Goal: Transaction & Acquisition: Purchase product/service

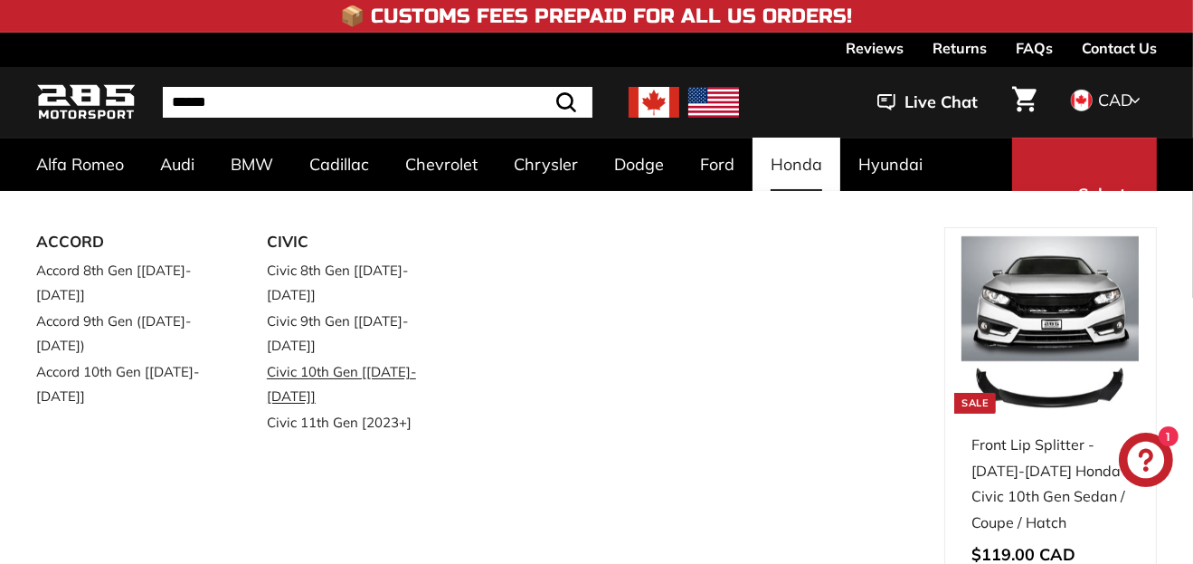
click at [329, 358] on link "Civic 10th Gen [[DATE]-[DATE]]" at bounding box center [357, 383] width 180 height 51
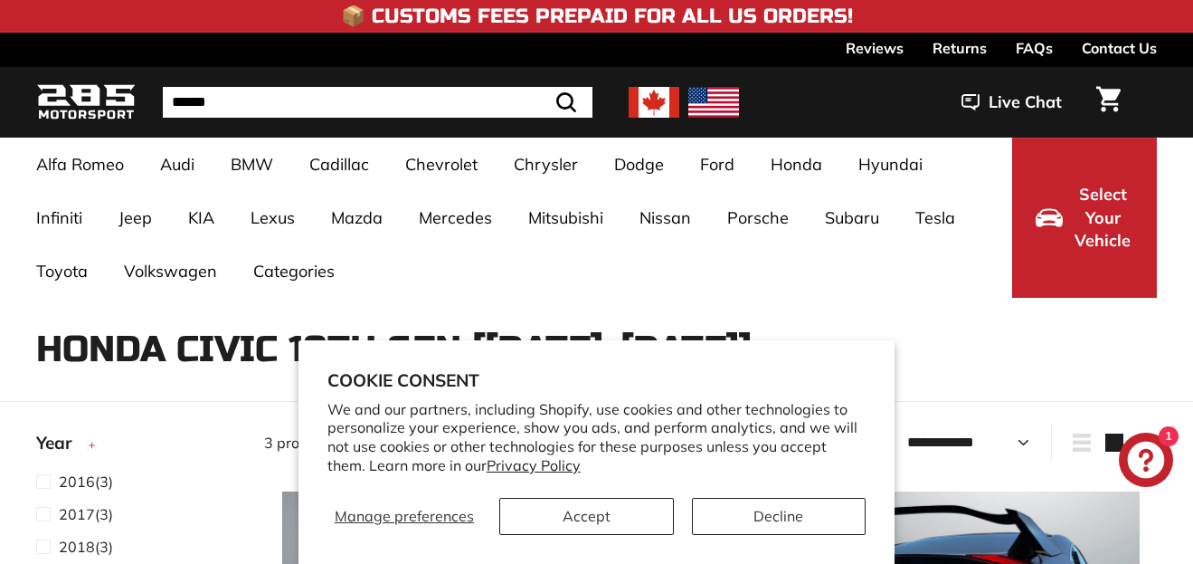
select select "**********"
click at [613, 516] on button "Accept" at bounding box center [586, 516] width 175 height 37
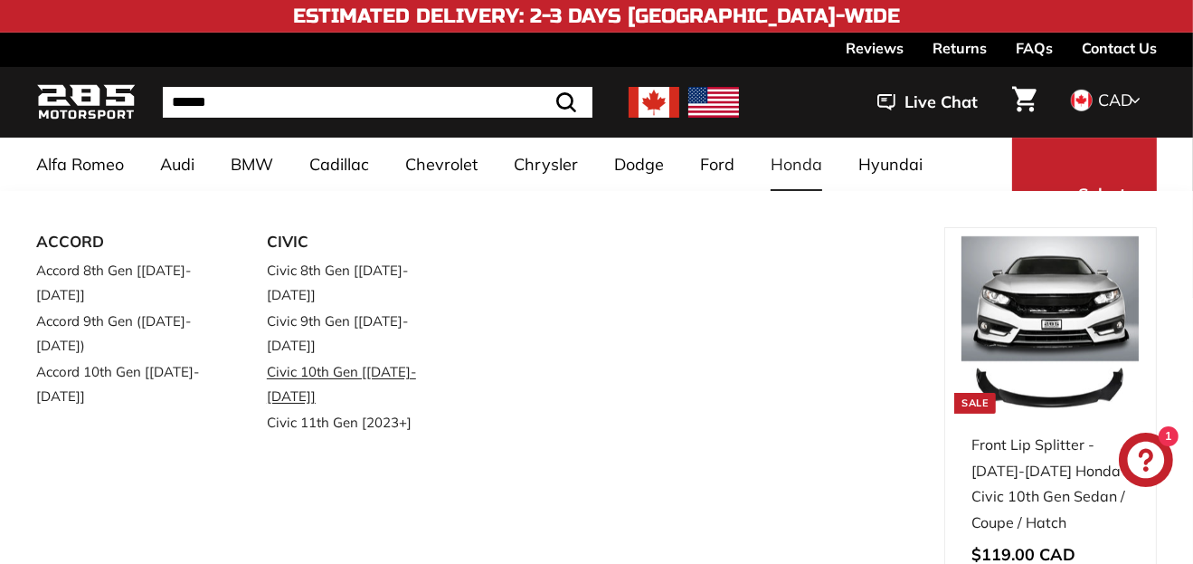
click at [335, 358] on link "Civic 10th Gen [[DATE]-[DATE]]" at bounding box center [357, 383] width 180 height 51
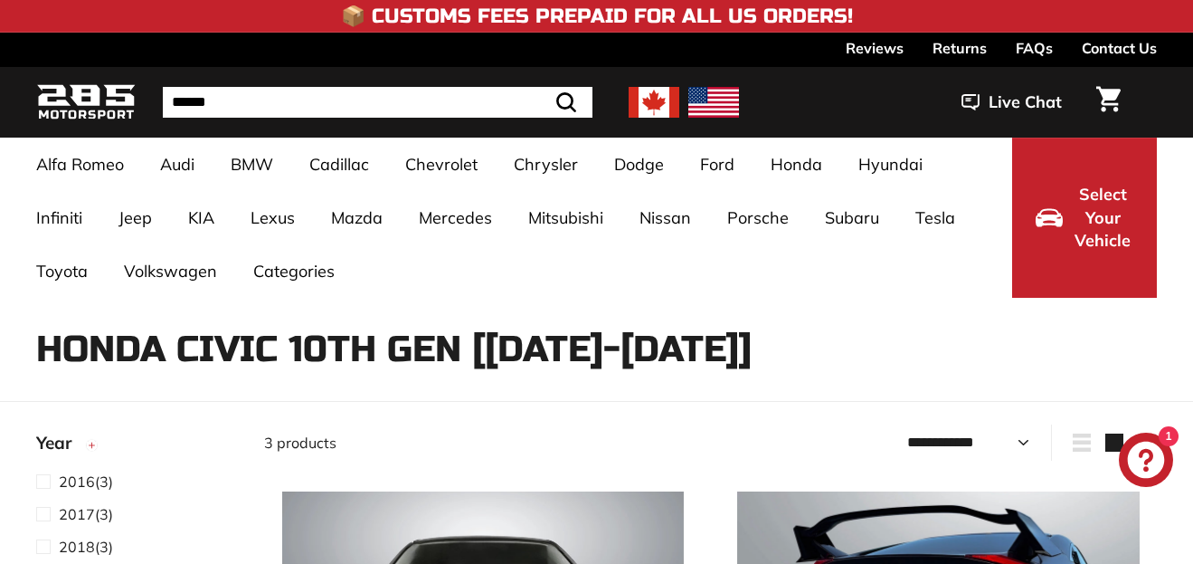
select select "**********"
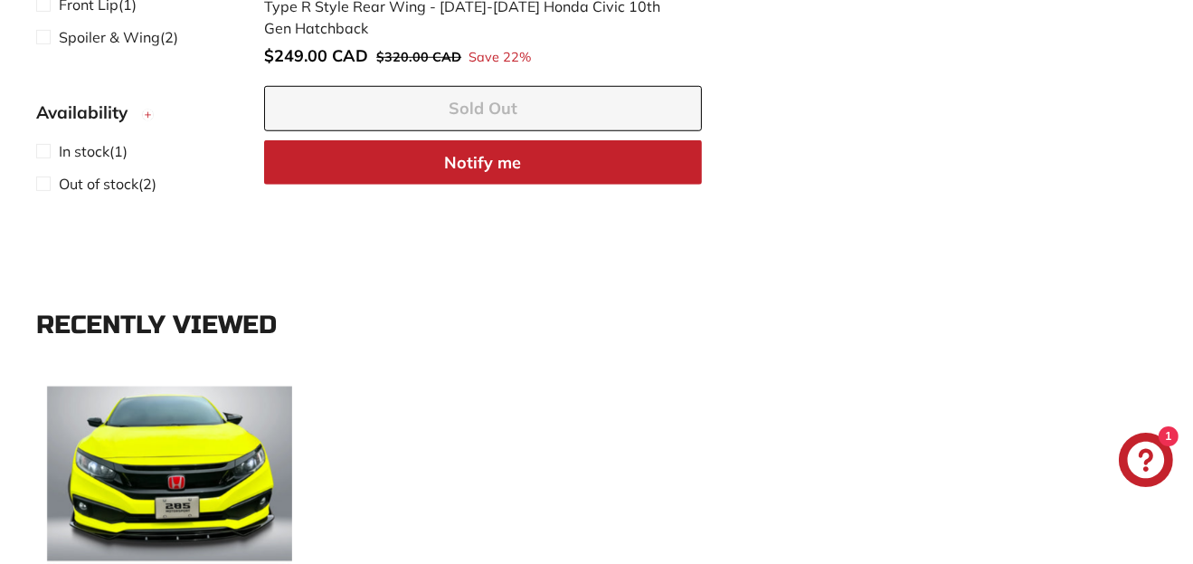
scroll to position [1900, 0]
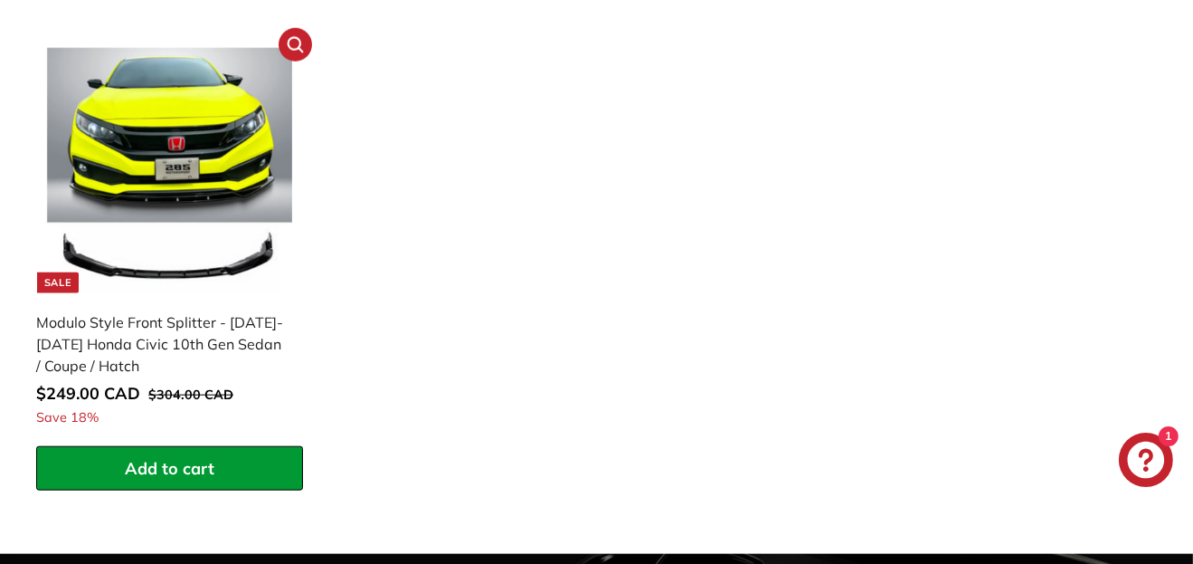
click at [163, 300] on link "Sale Modulo Style Front Splitter - 2016-2021 Honda Civic 10th Gen Sedan / Coupe…" at bounding box center [169, 241] width 267 height 409
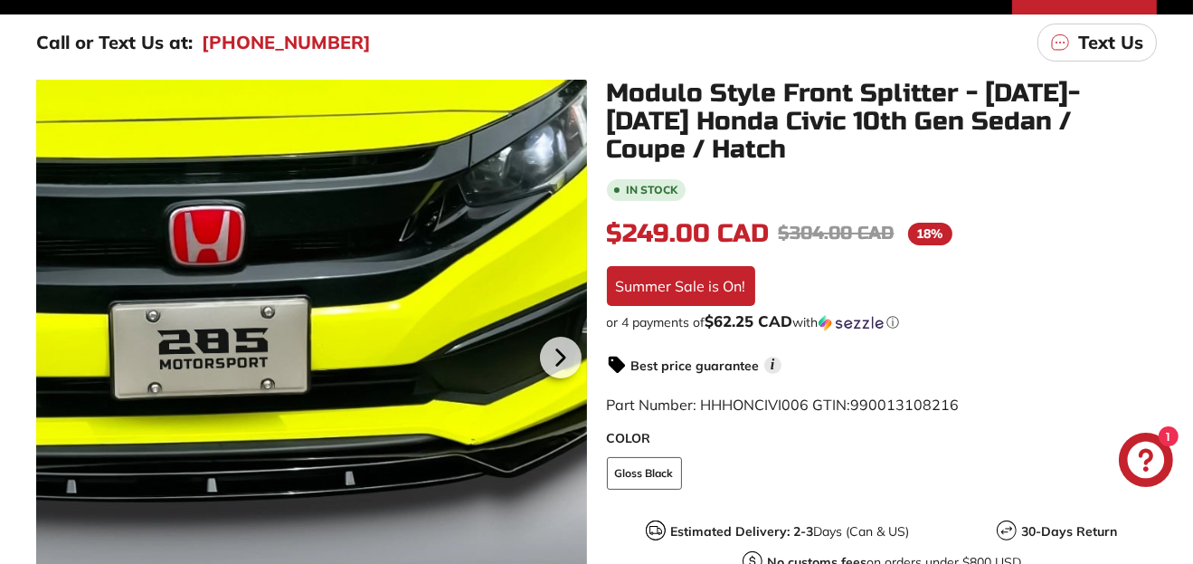
scroll to position [271, 0]
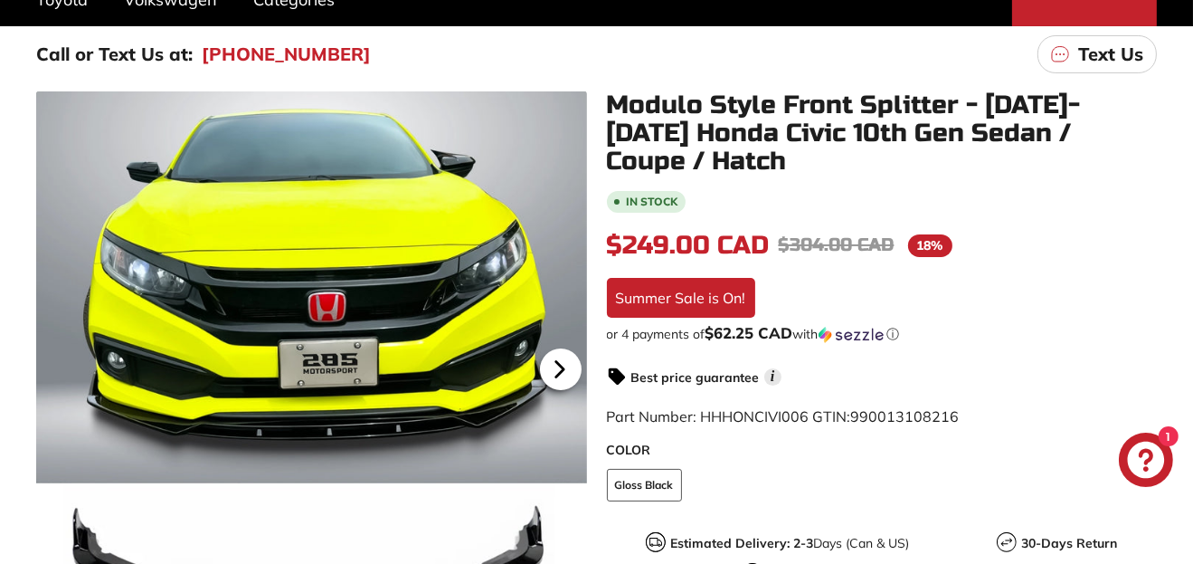
click at [554, 358] on icon at bounding box center [560, 369] width 42 height 42
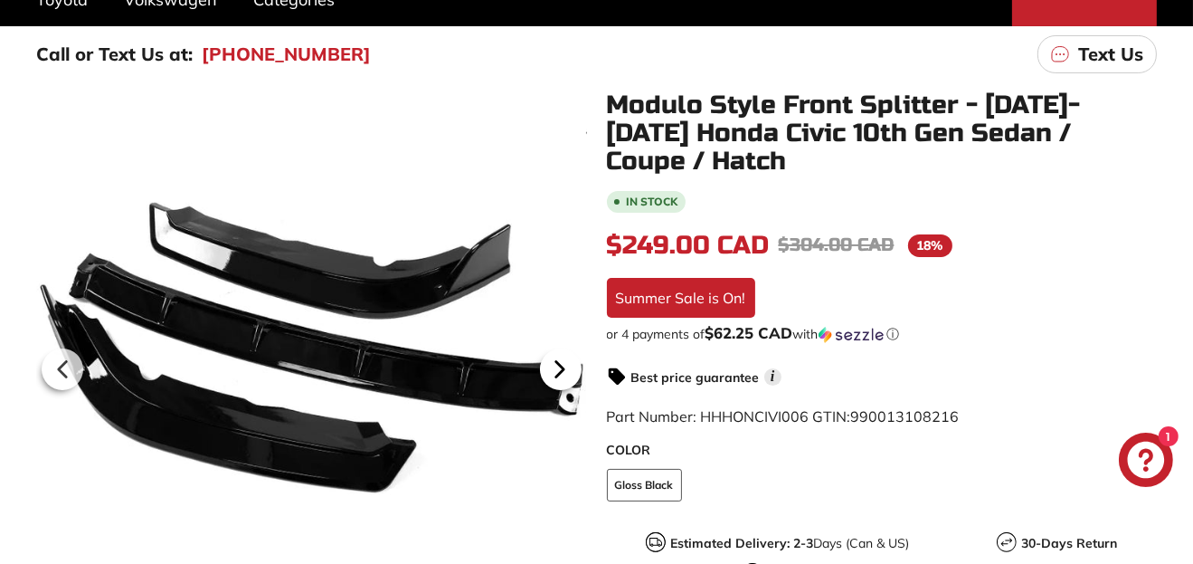
click at [554, 358] on icon at bounding box center [560, 369] width 42 height 42
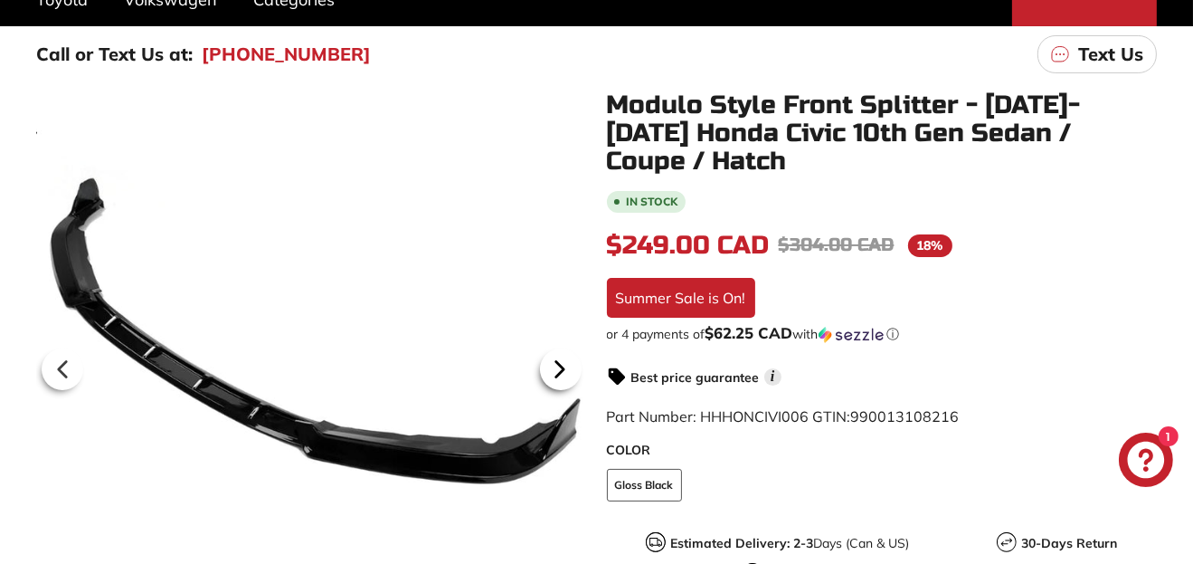
click at [554, 358] on icon at bounding box center [560, 369] width 42 height 42
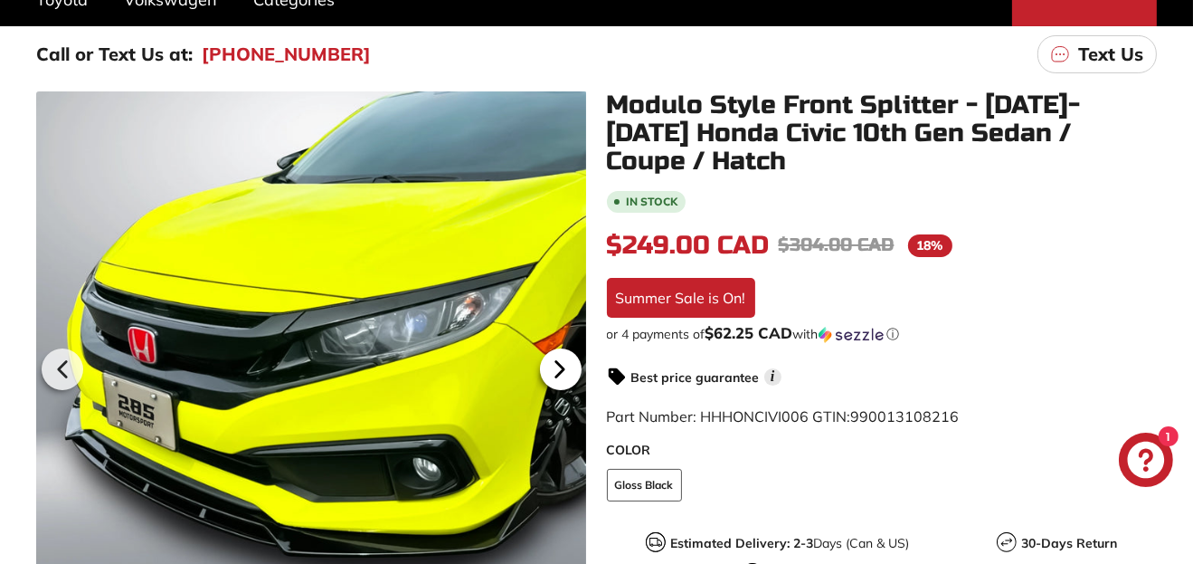
click at [554, 358] on icon at bounding box center [560, 369] width 42 height 42
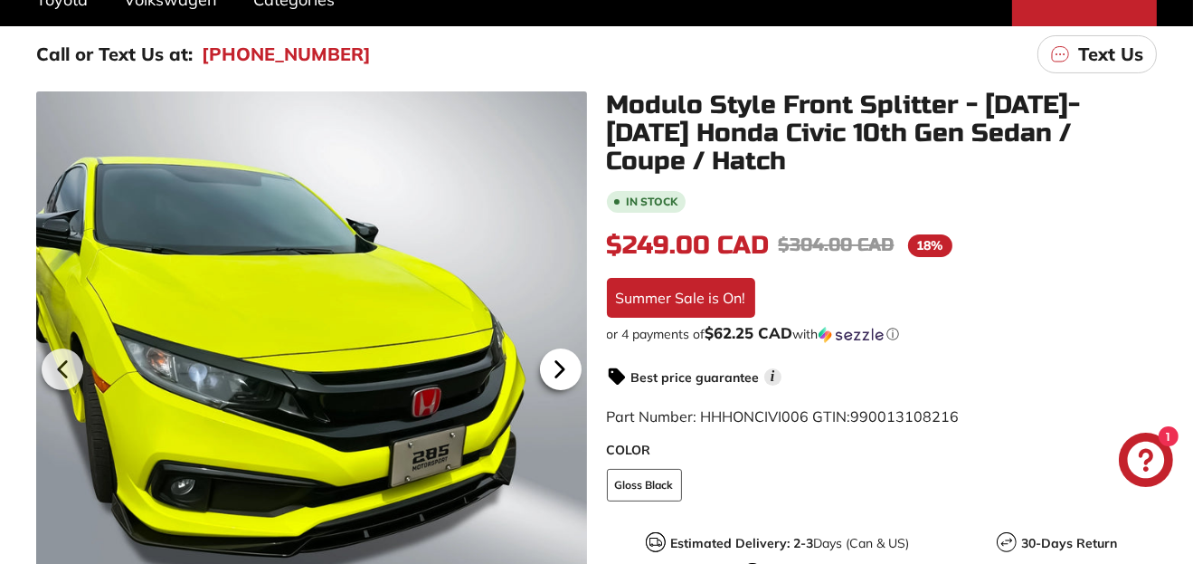
click at [554, 358] on icon at bounding box center [560, 369] width 42 height 42
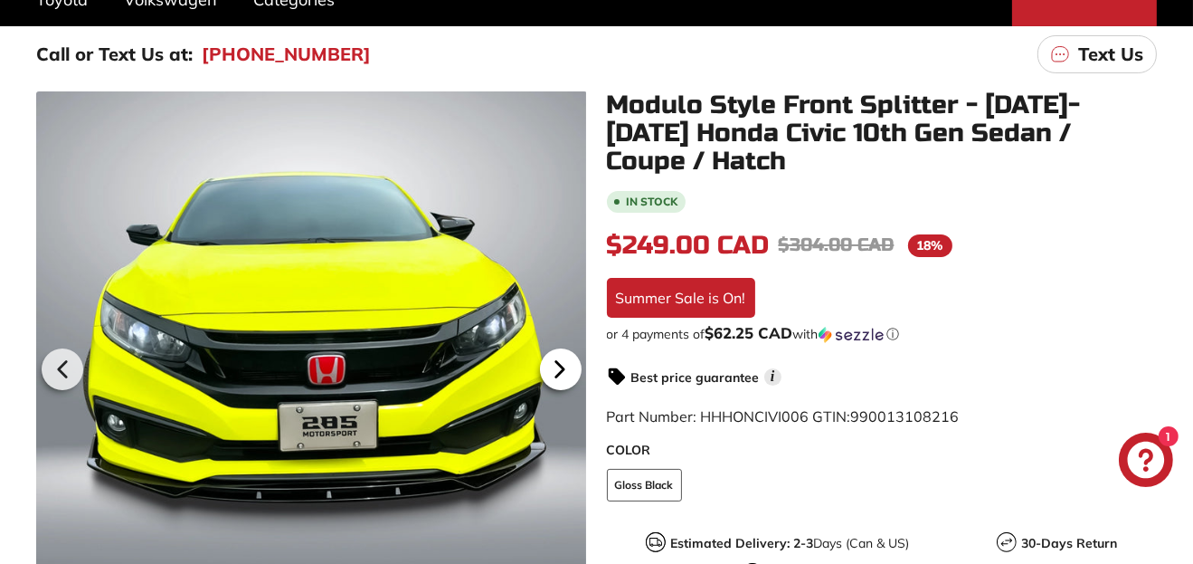
scroll to position [0, 131]
click at [554, 358] on icon at bounding box center [560, 369] width 42 height 42
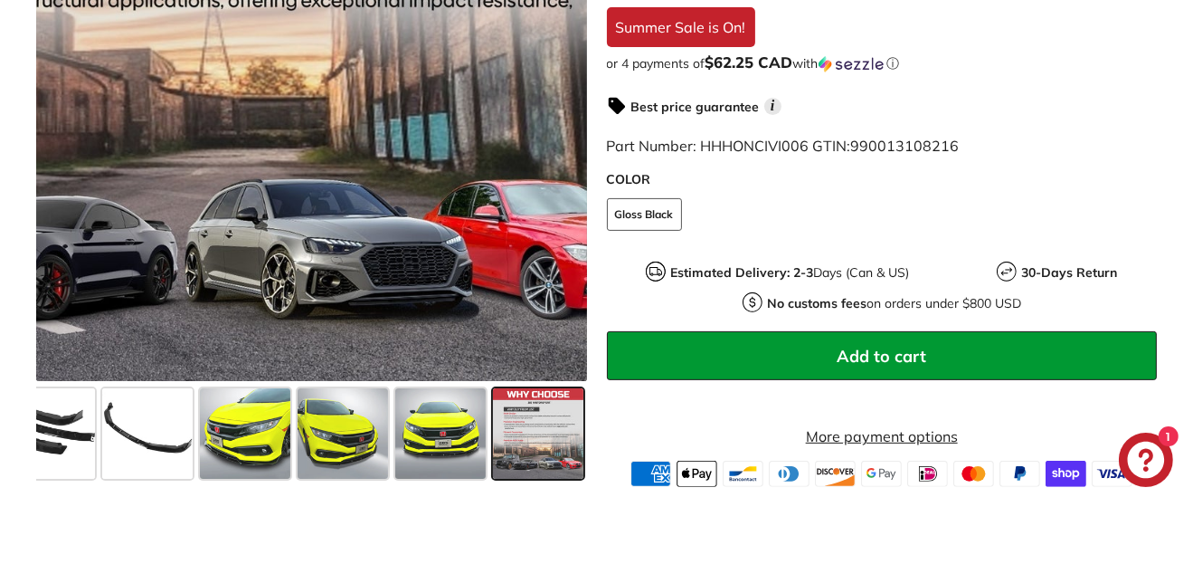
scroll to position [543, 0]
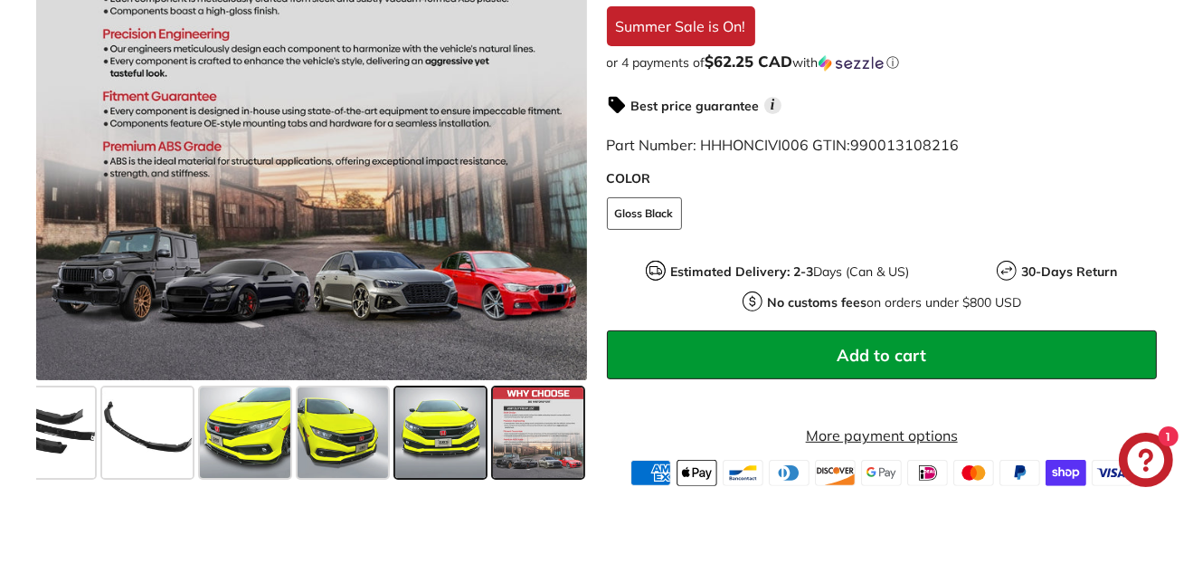
click at [434, 451] on span at bounding box center [440, 433] width 90 height 90
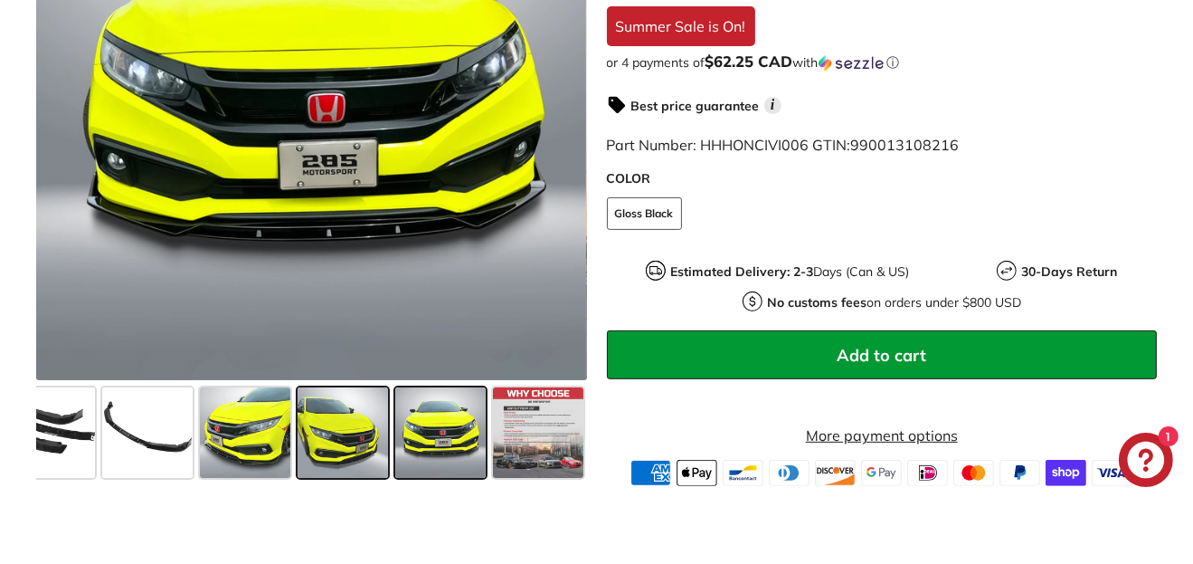
click at [351, 451] on span at bounding box center [343, 433] width 90 height 90
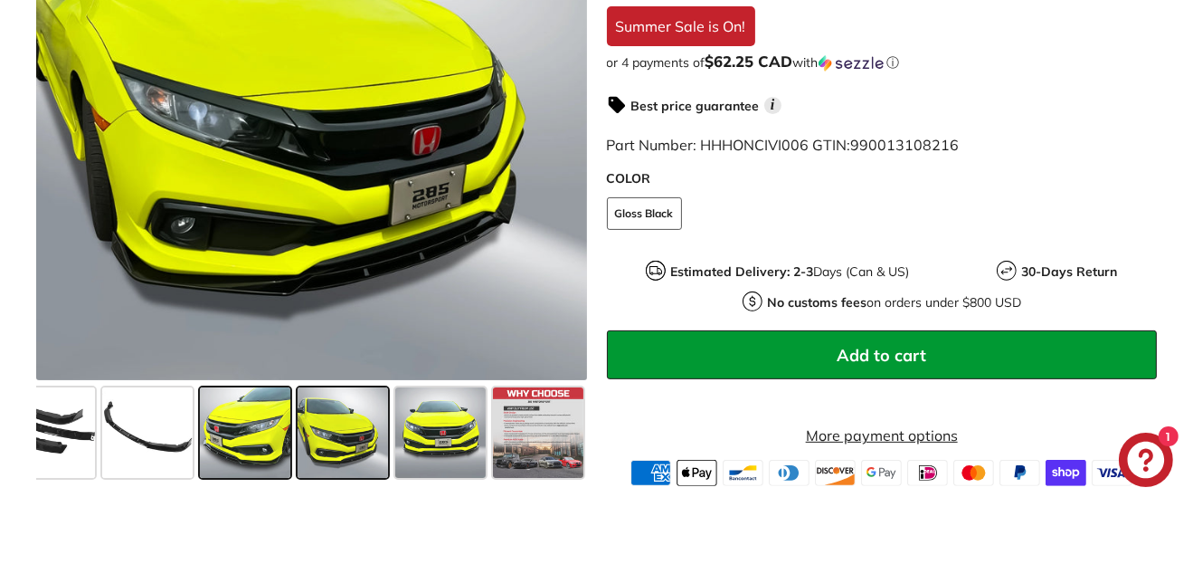
click at [273, 446] on span at bounding box center [245, 433] width 90 height 90
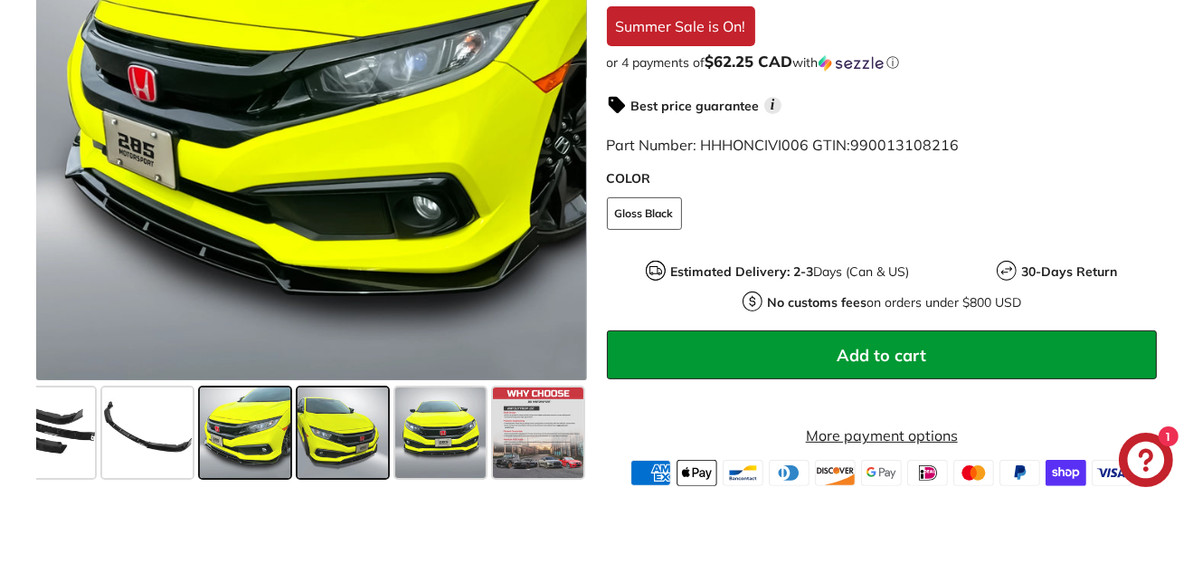
click at [370, 439] on span at bounding box center [343, 433] width 90 height 90
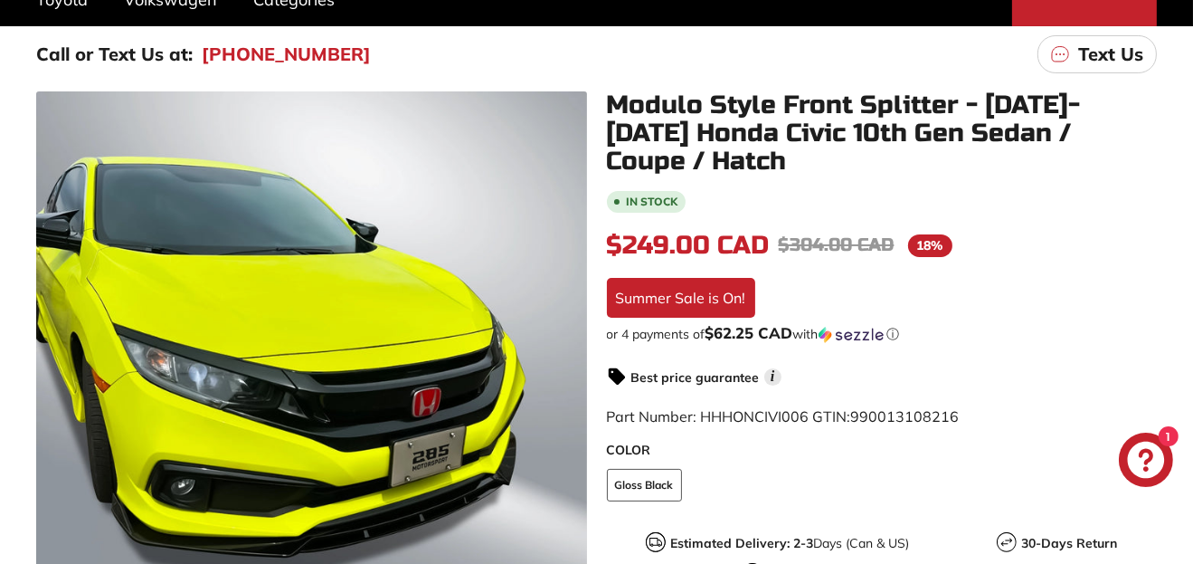
scroll to position [451, 0]
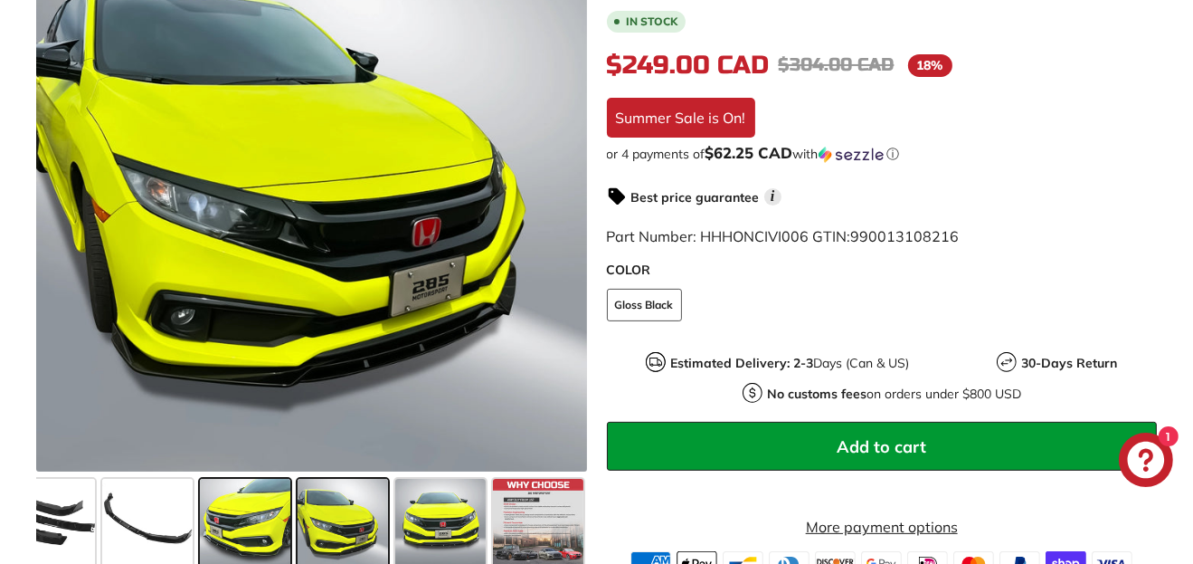
click at [250, 523] on span at bounding box center [245, 525] width 90 height 90
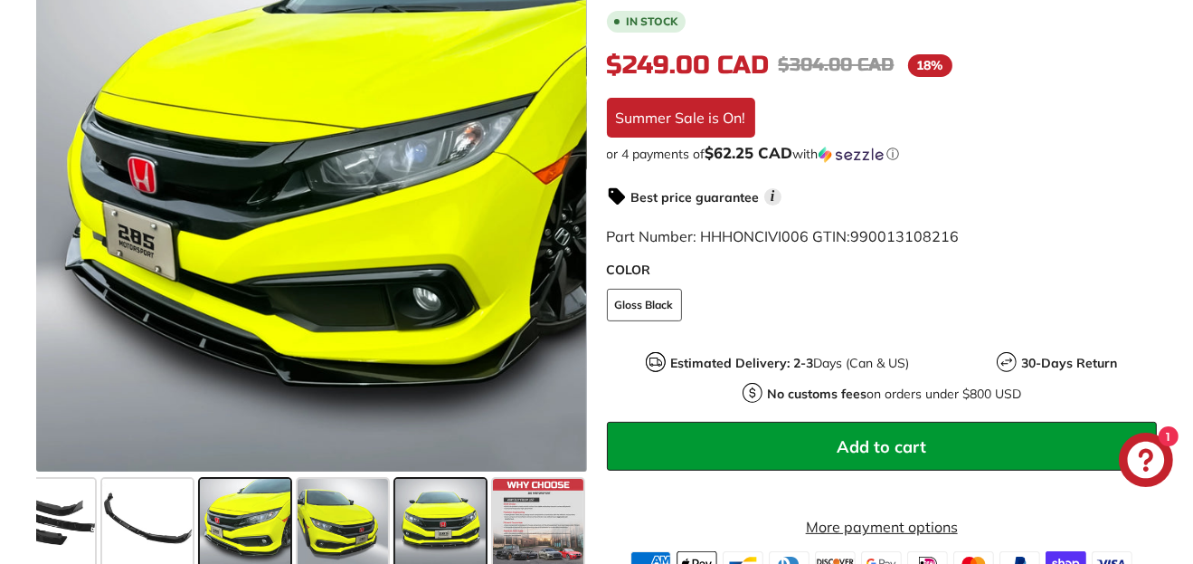
click at [410, 531] on span at bounding box center [440, 525] width 90 height 90
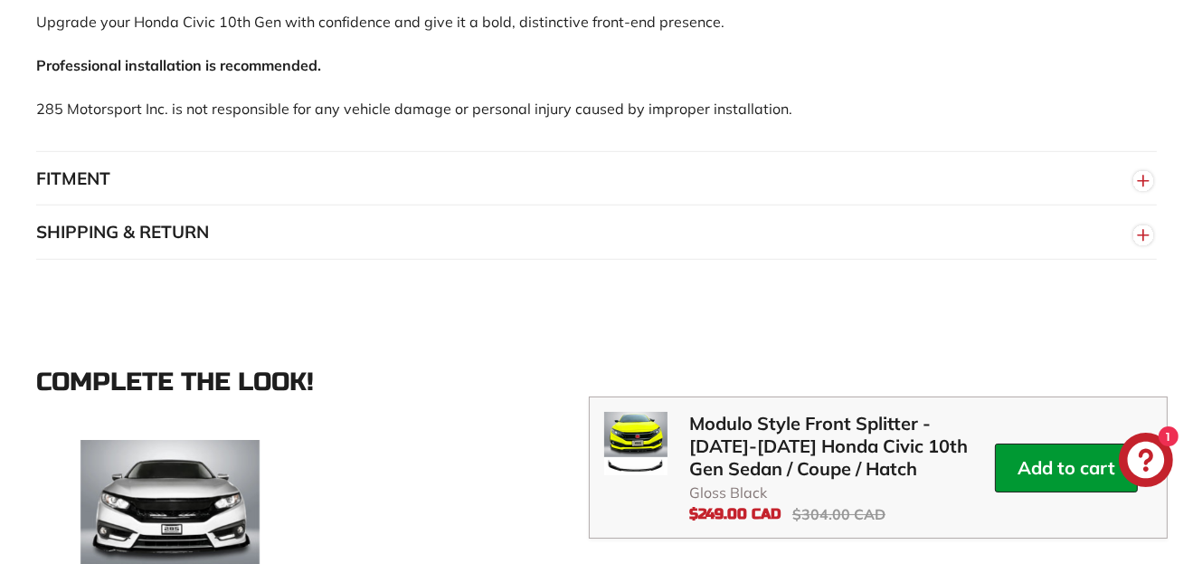
scroll to position [1357, 0]
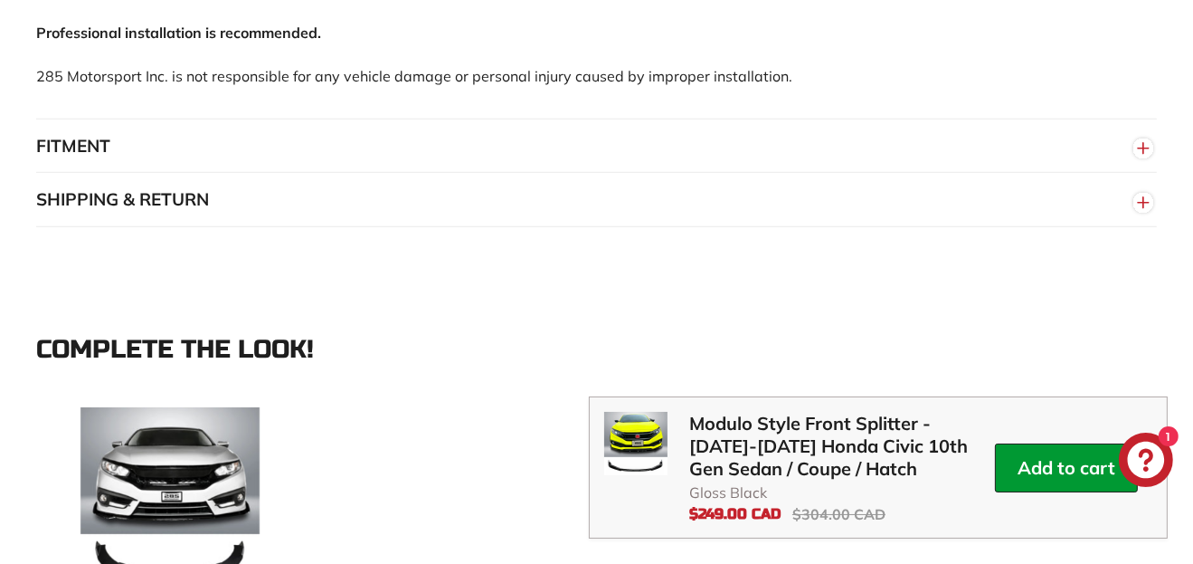
click at [411, 147] on button "FITMENT" at bounding box center [596, 146] width 1121 height 54
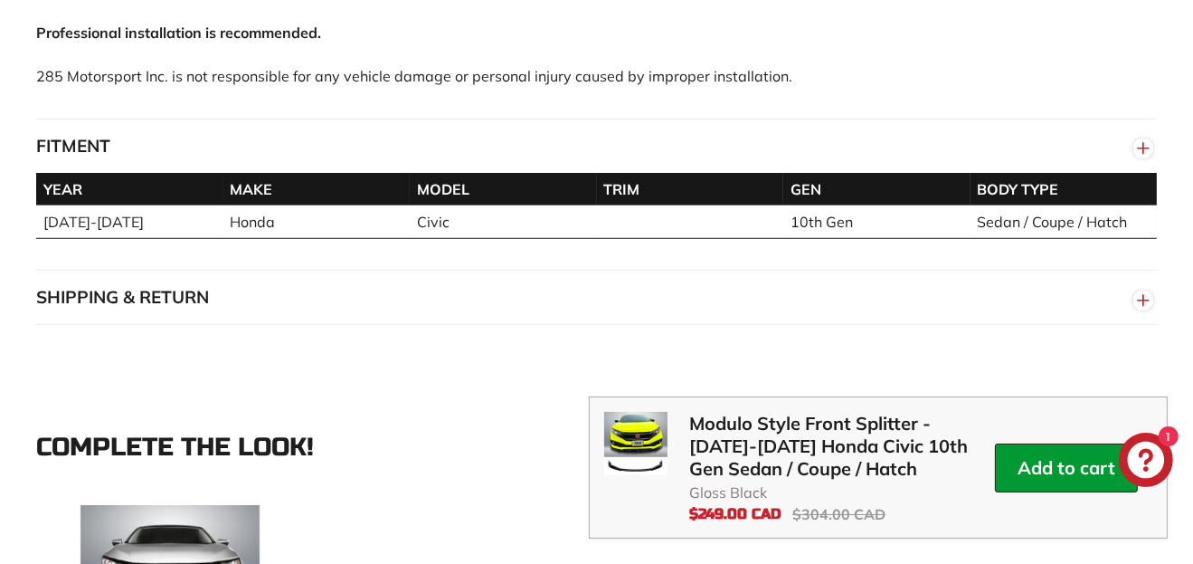
click at [411, 147] on button "FITMENT" at bounding box center [596, 146] width 1121 height 54
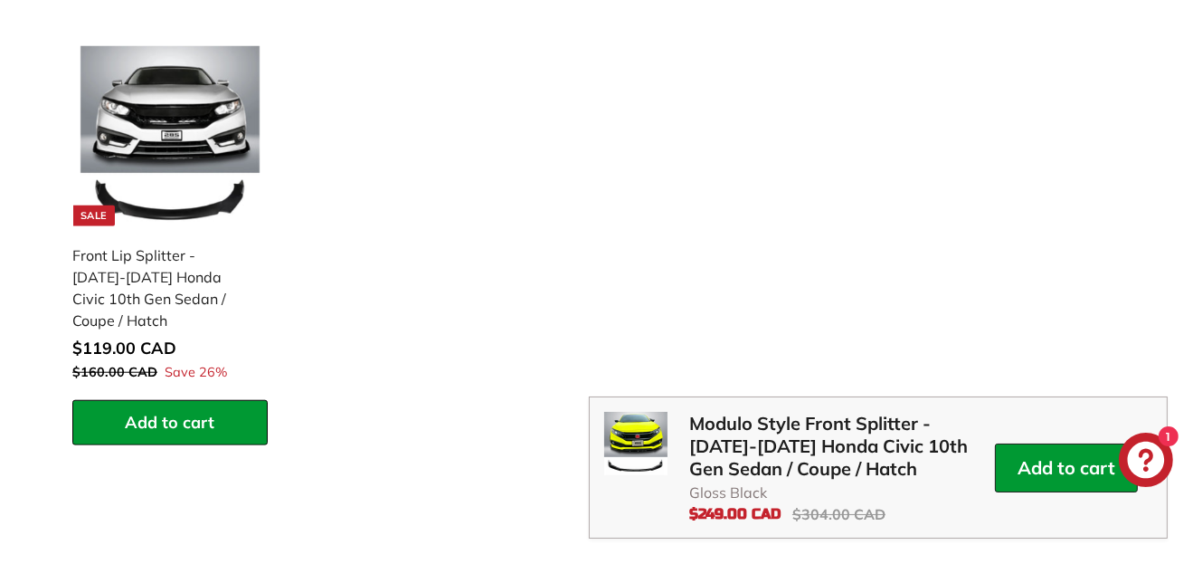
scroll to position [1718, 0]
click at [134, 283] on div "Front Lip Splitter - [DATE]-[DATE] Honda Civic 10th Gen Sedan / Coupe / Hatch" at bounding box center [160, 287] width 177 height 87
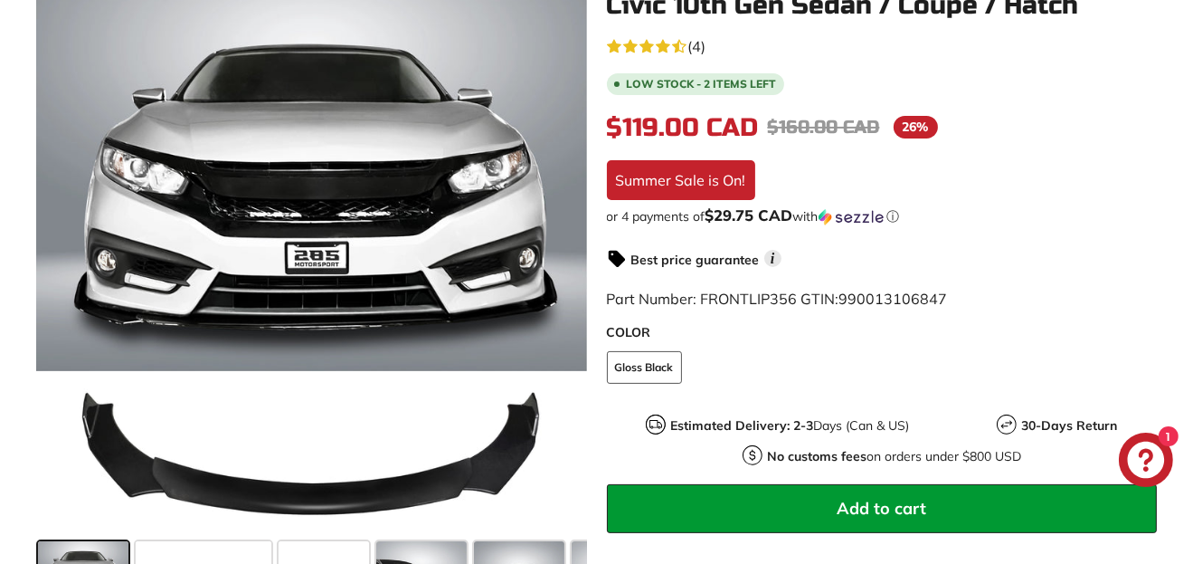
scroll to position [451, 0]
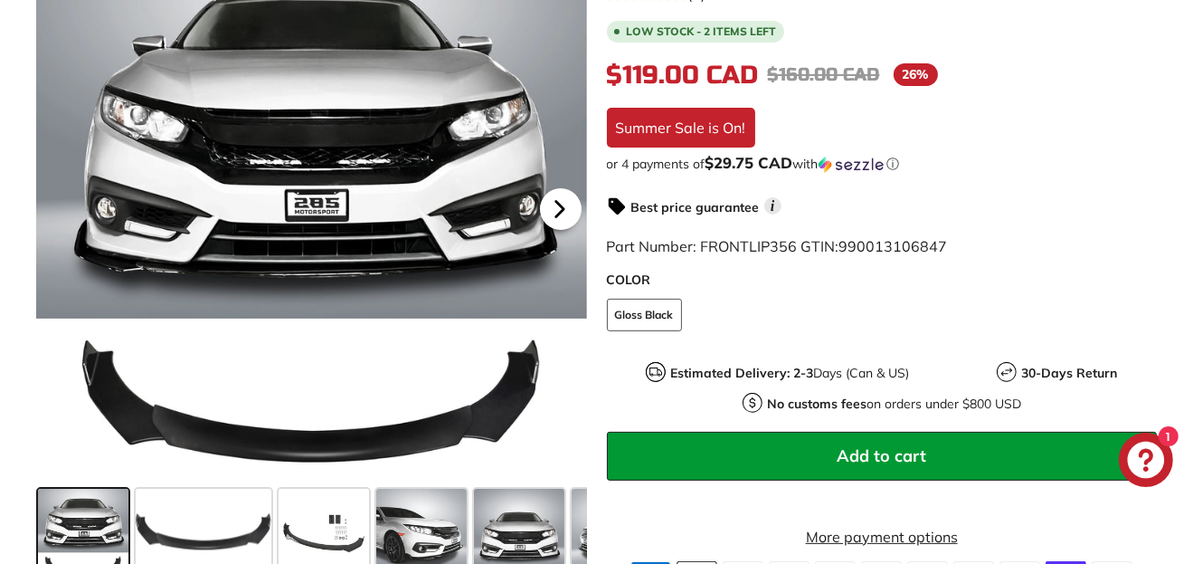
click at [548, 230] on icon at bounding box center [560, 209] width 42 height 42
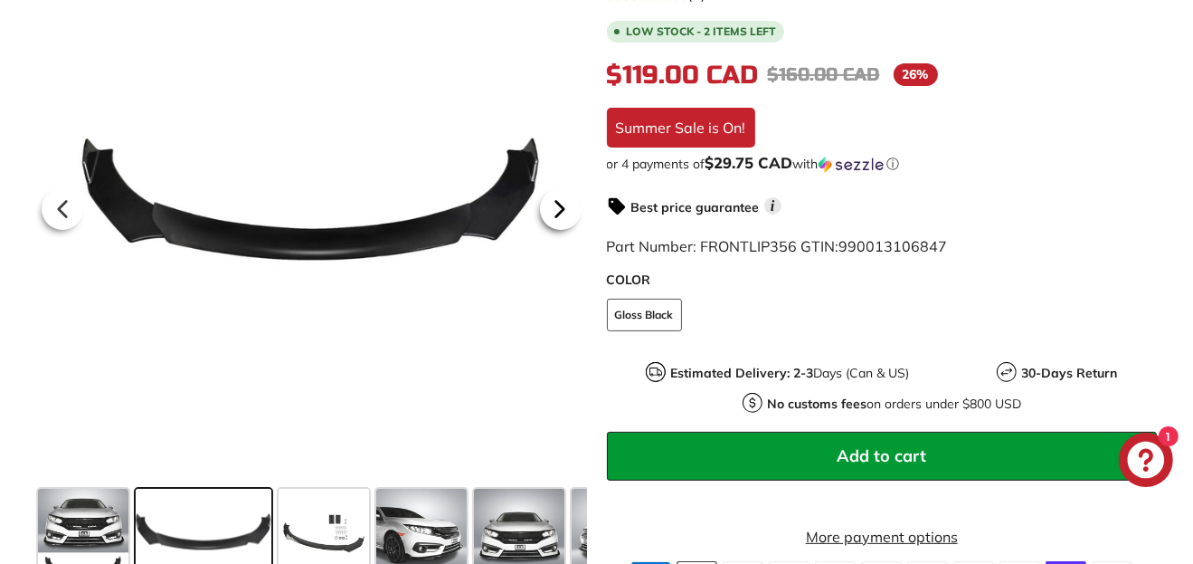
click at [548, 230] on icon at bounding box center [560, 209] width 42 height 42
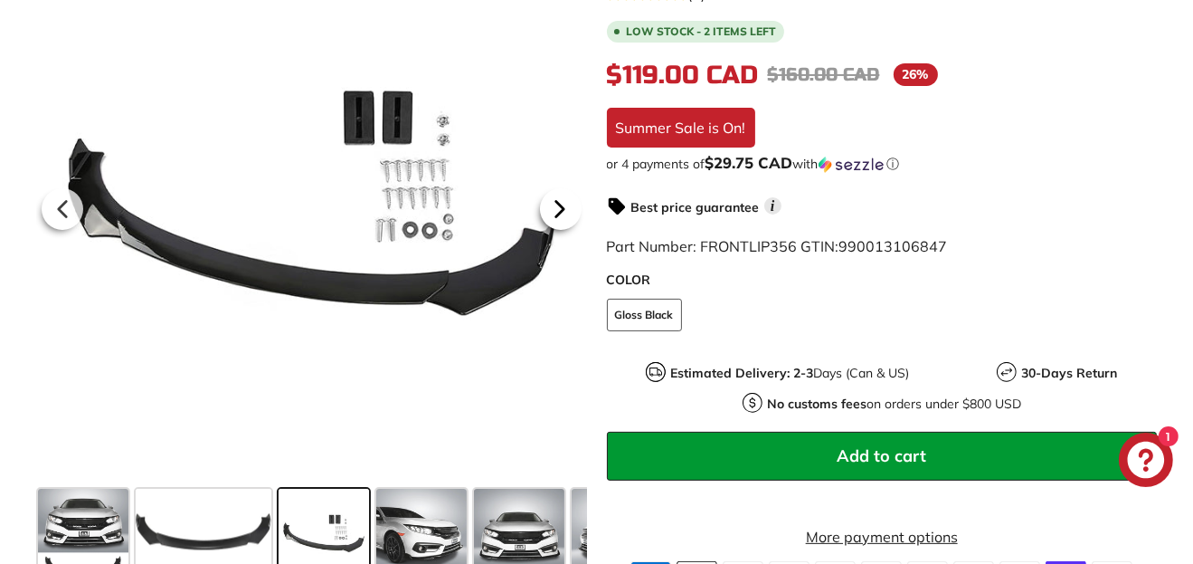
click at [548, 230] on icon at bounding box center [560, 209] width 42 height 42
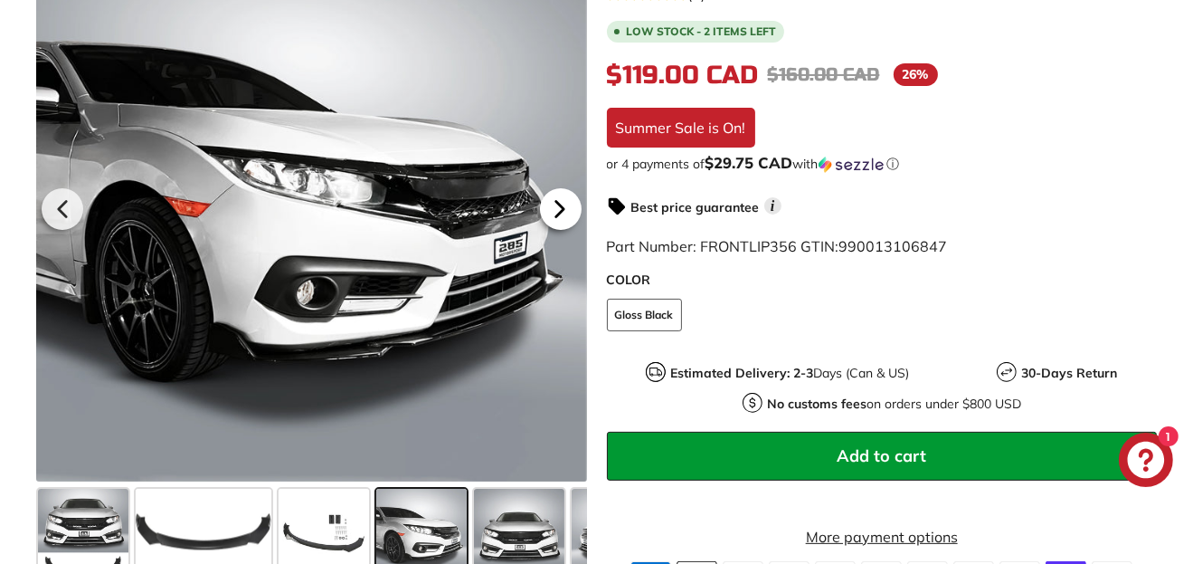
click at [548, 230] on icon at bounding box center [560, 209] width 42 height 42
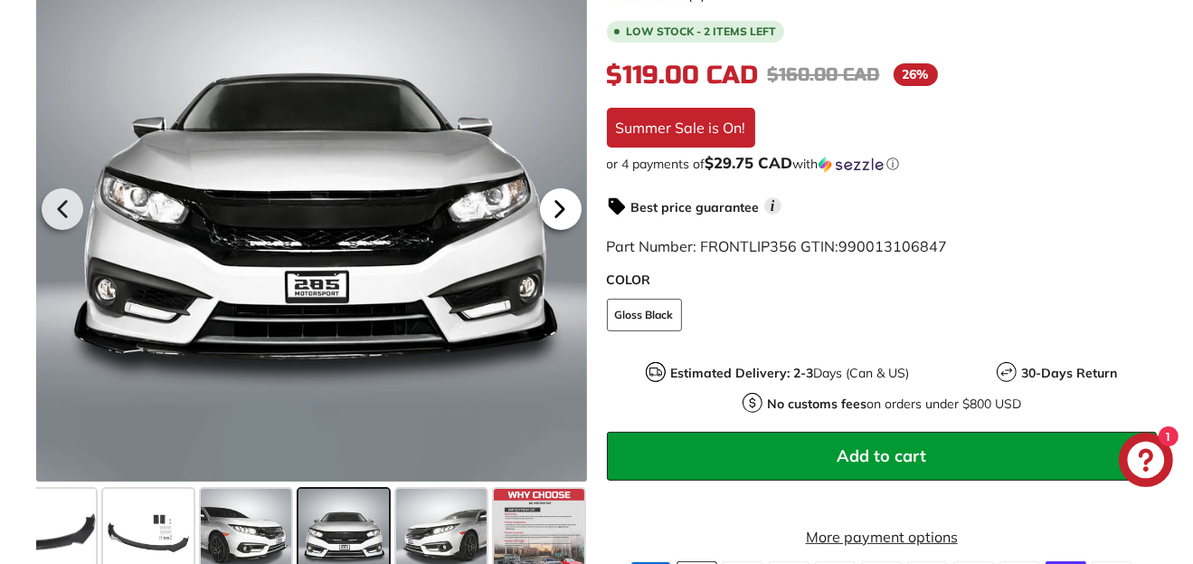
scroll to position [0, 176]
click at [548, 230] on icon at bounding box center [560, 209] width 42 height 42
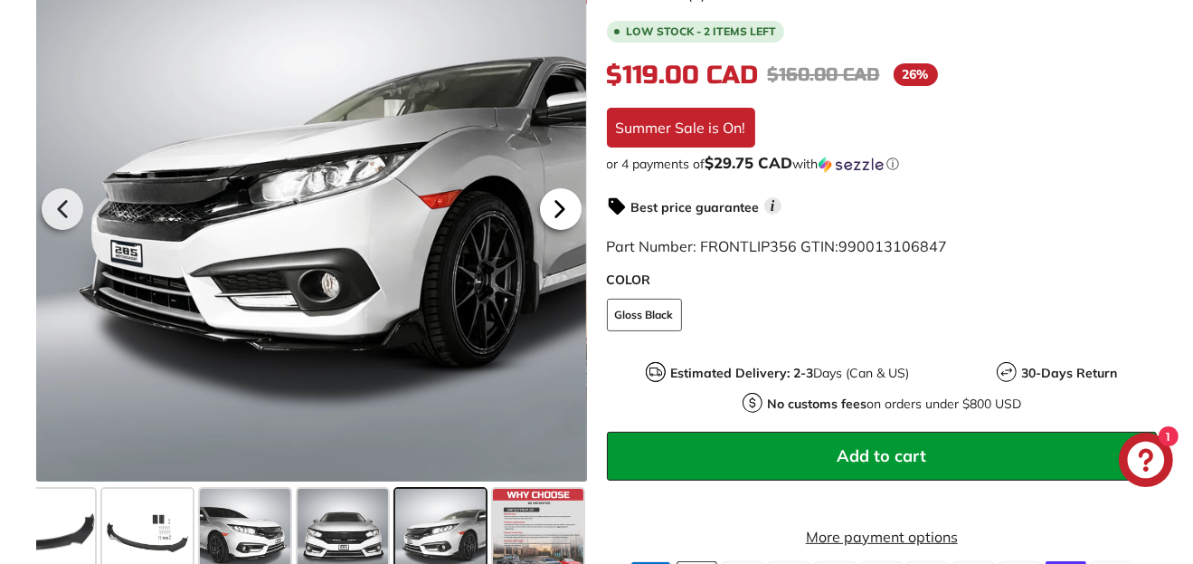
click at [548, 230] on icon at bounding box center [560, 209] width 42 height 42
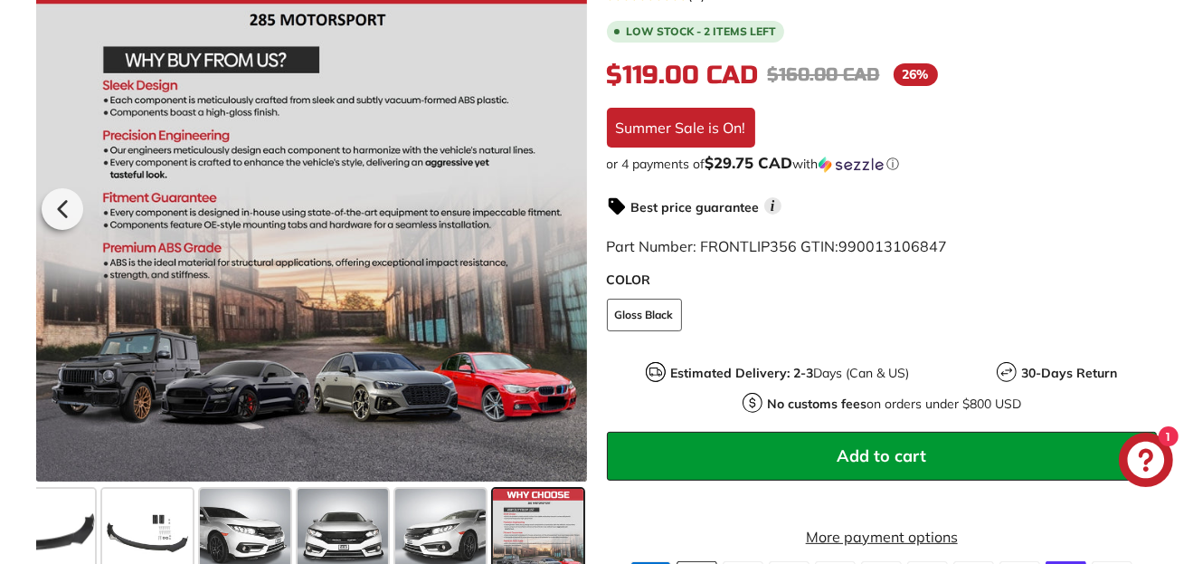
click at [548, 233] on div at bounding box center [311, 205] width 551 height 551
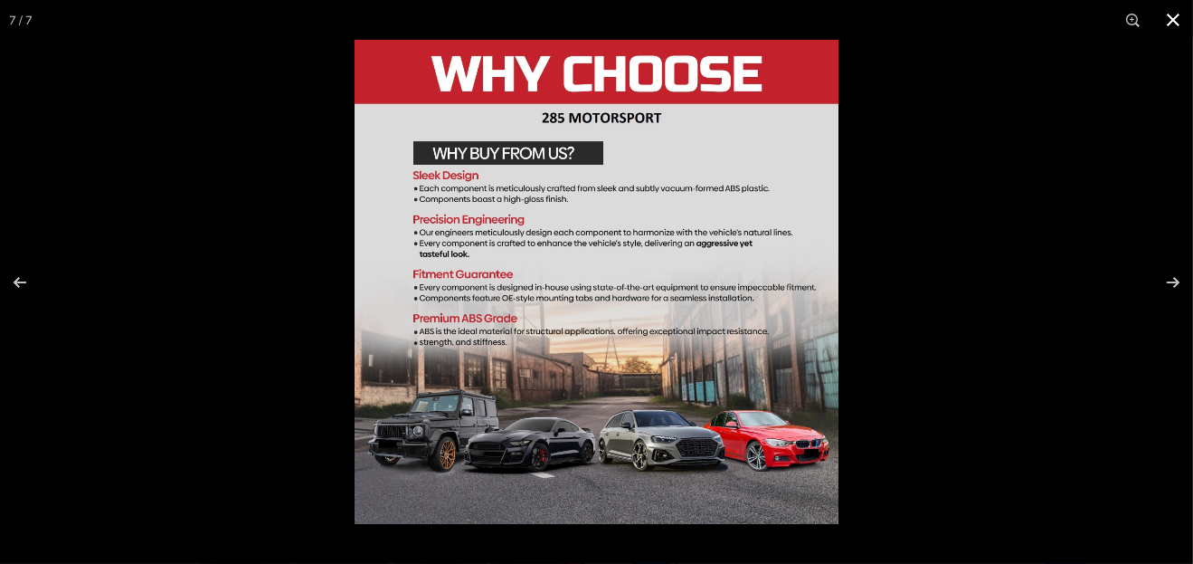
click at [1183, 25] on button at bounding box center [1174, 20] width 40 height 40
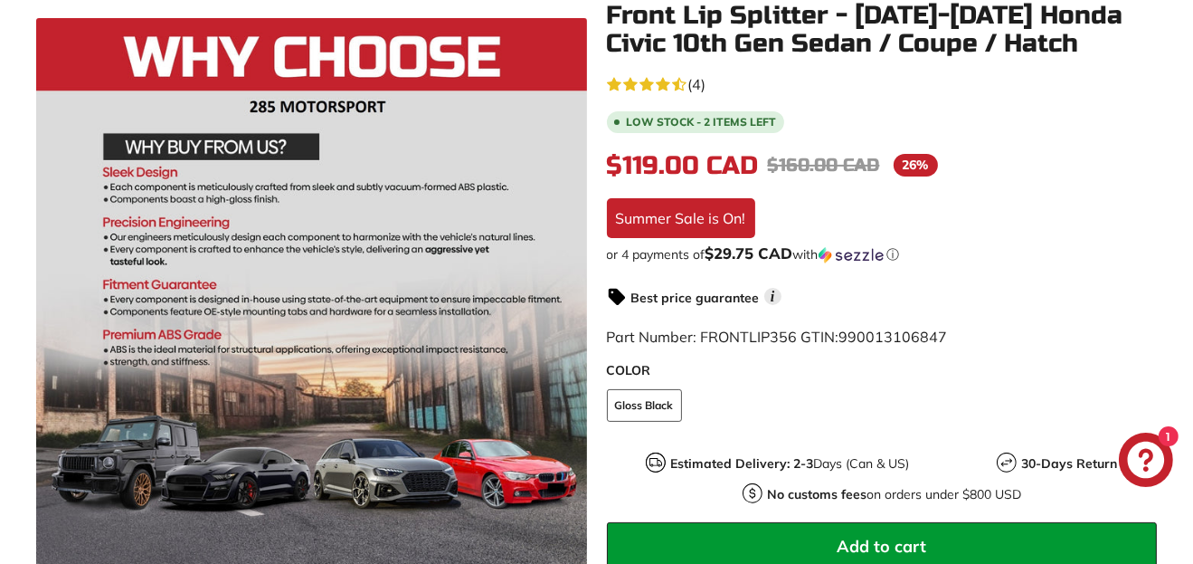
scroll to position [0, 0]
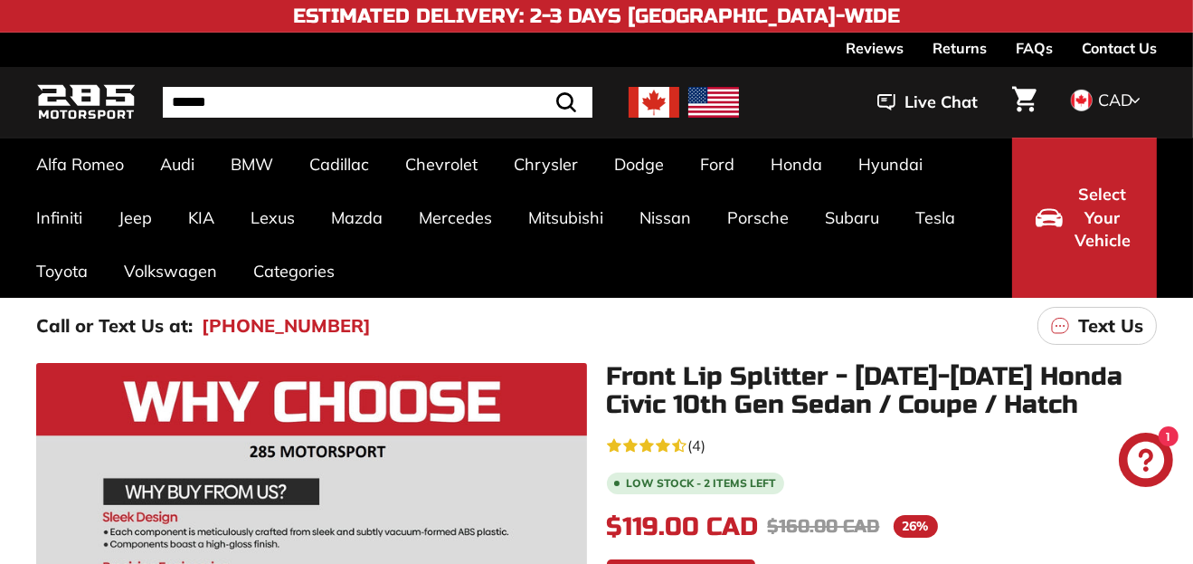
click at [77, 99] on img at bounding box center [86, 102] width 100 height 43
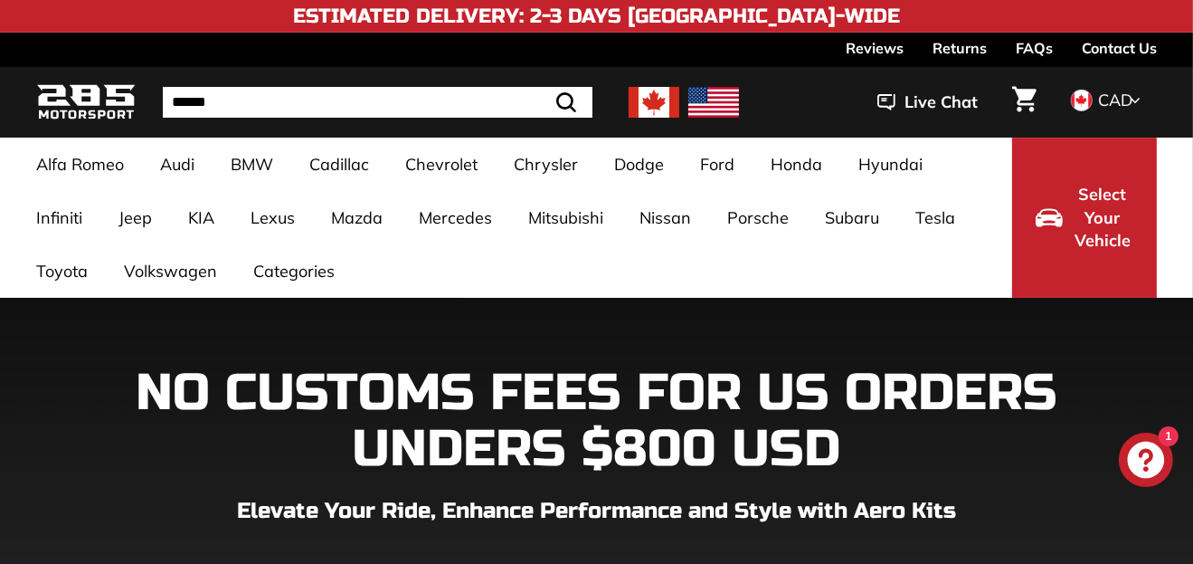
click at [401, 100] on input "Search" at bounding box center [378, 102] width 430 height 31
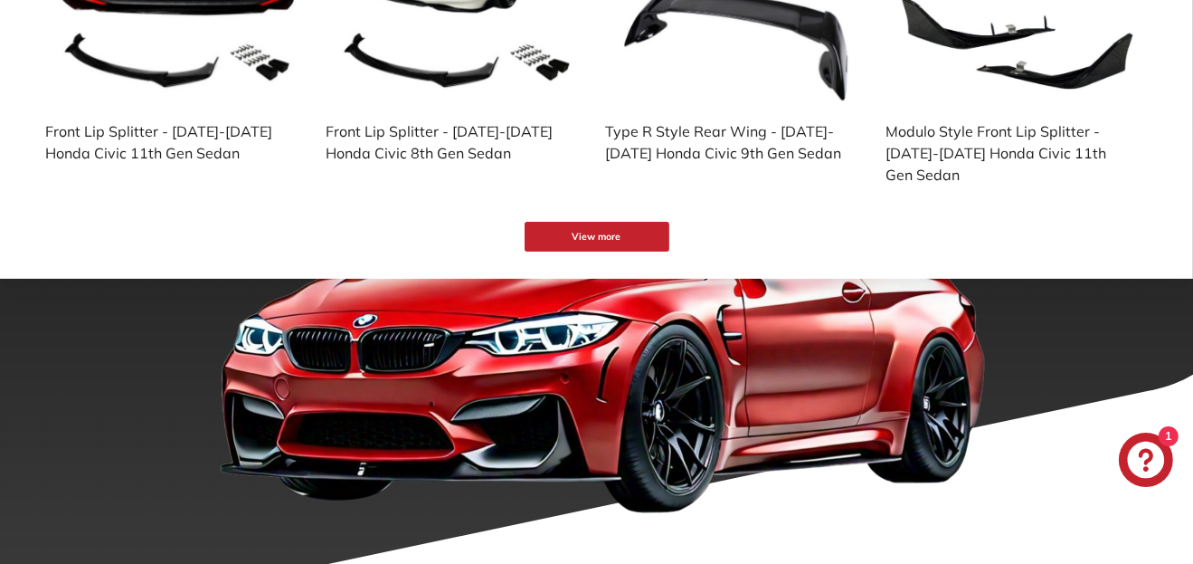
scroll to position [451, 0]
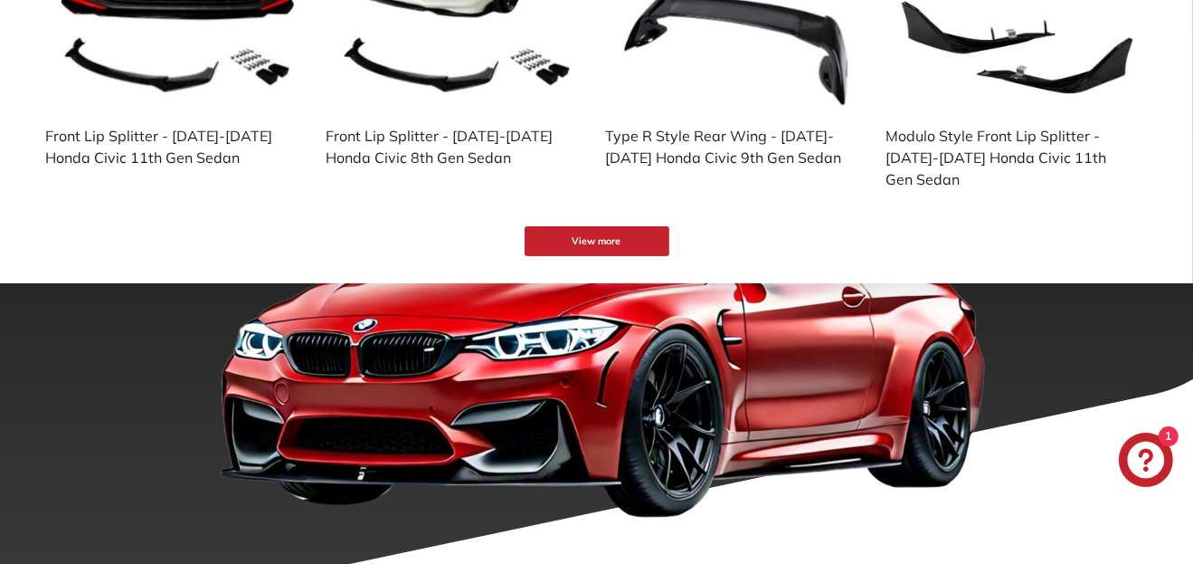
type input "*****"
click at [572, 250] on button "View more" at bounding box center [597, 241] width 145 height 30
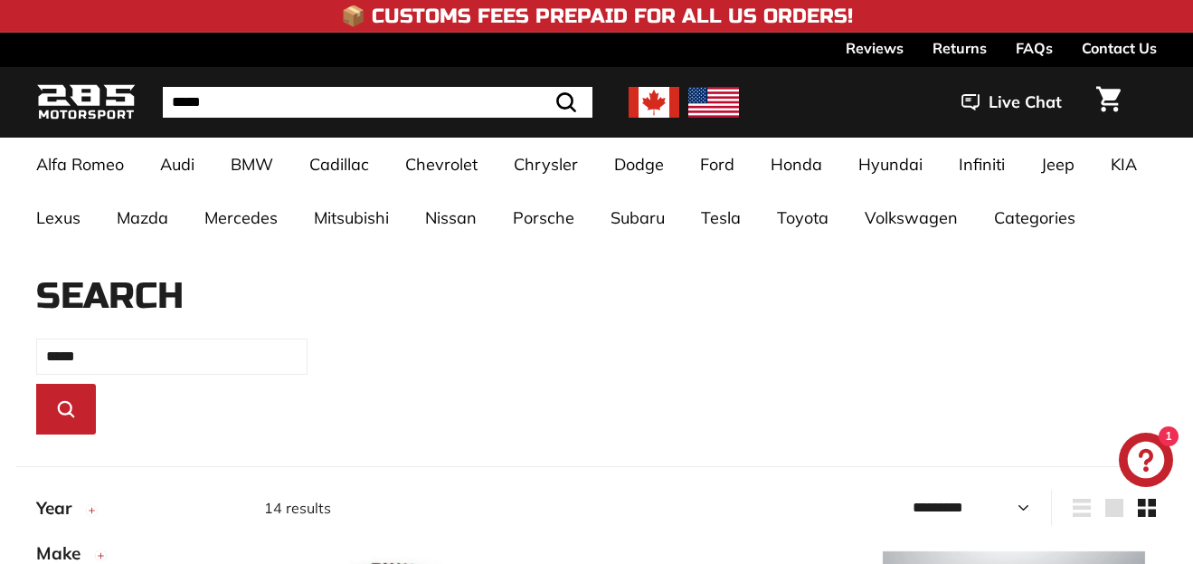
select select "*********"
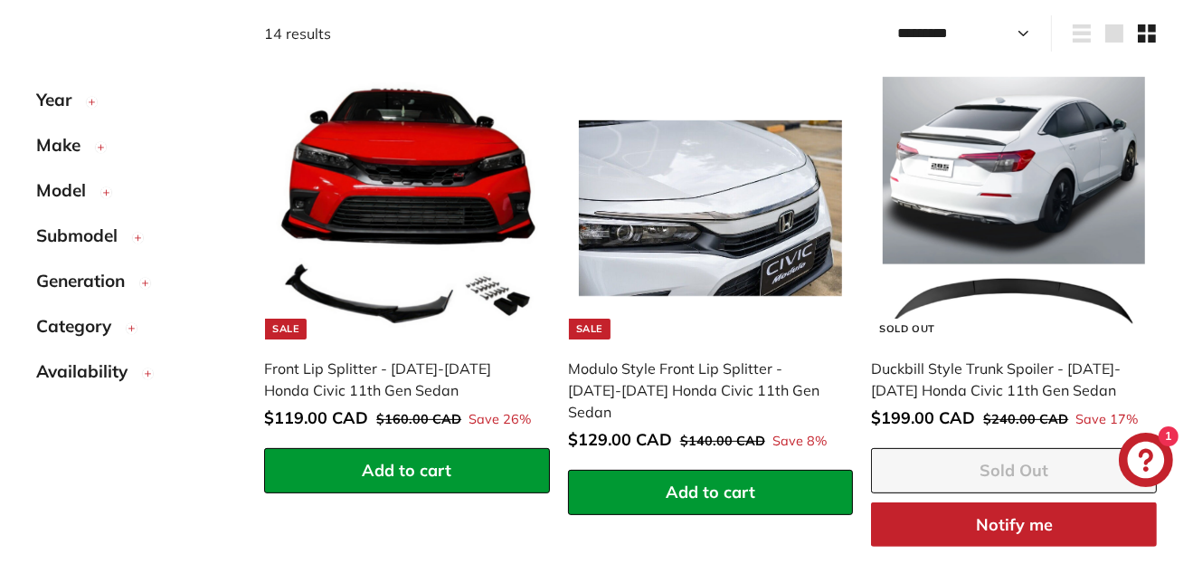
scroll to position [489, 0]
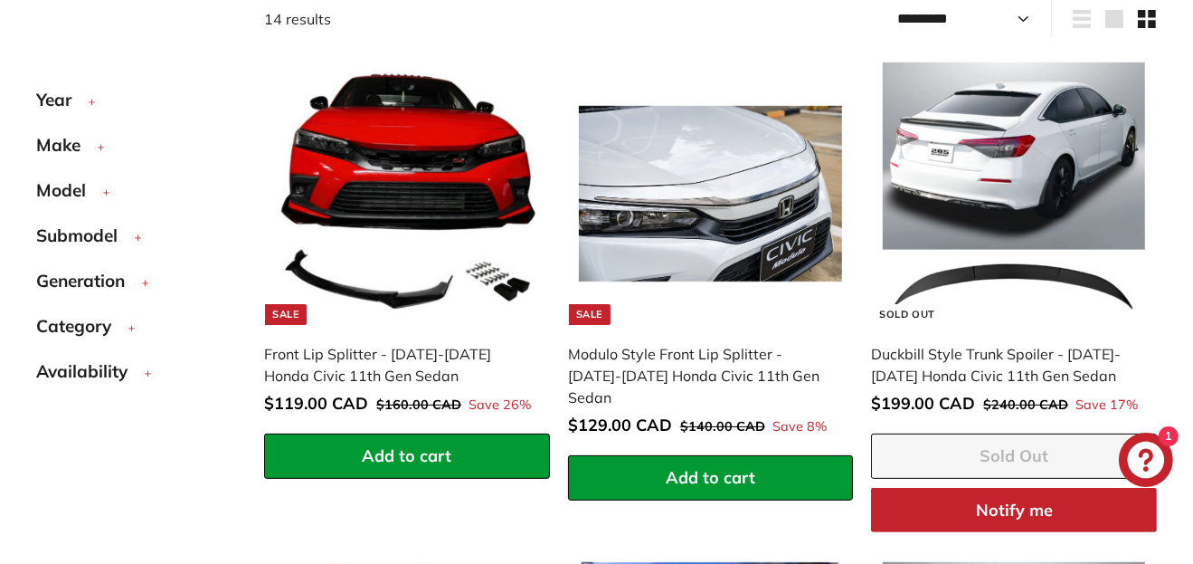
click at [81, 145] on span "Make" at bounding box center [65, 145] width 58 height 26
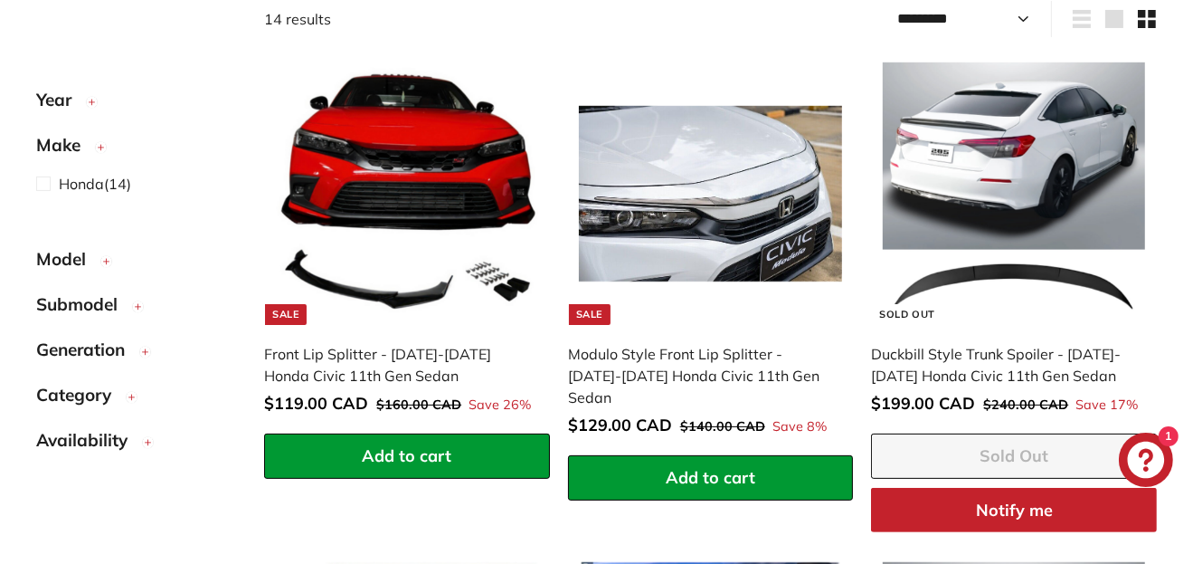
click at [81, 145] on span "Make" at bounding box center [65, 145] width 58 height 26
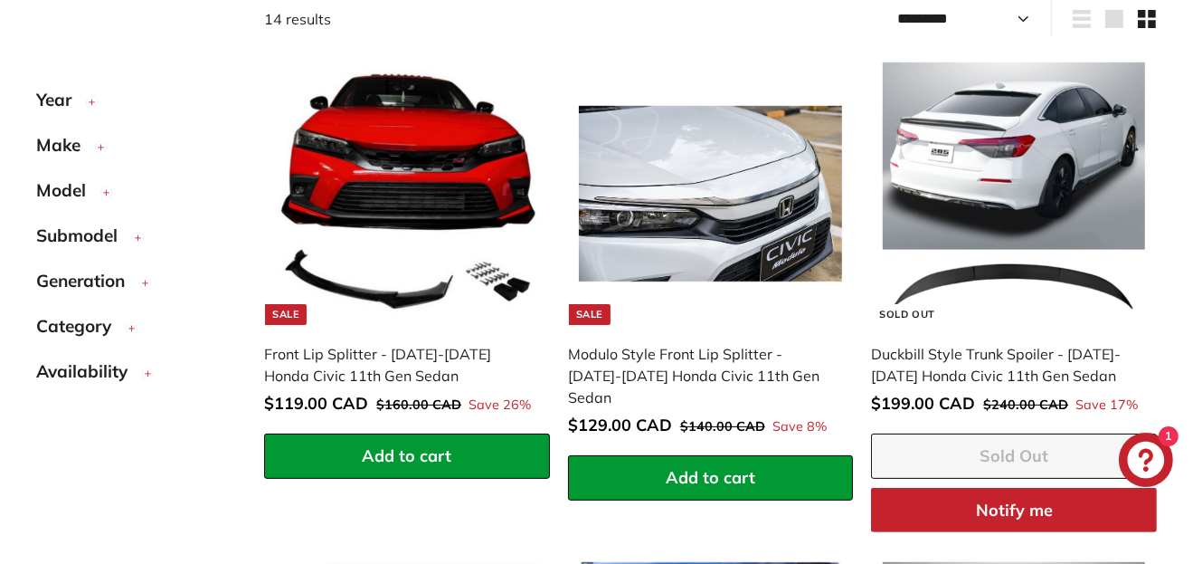
click at [76, 103] on span "Year" at bounding box center [60, 100] width 49 height 26
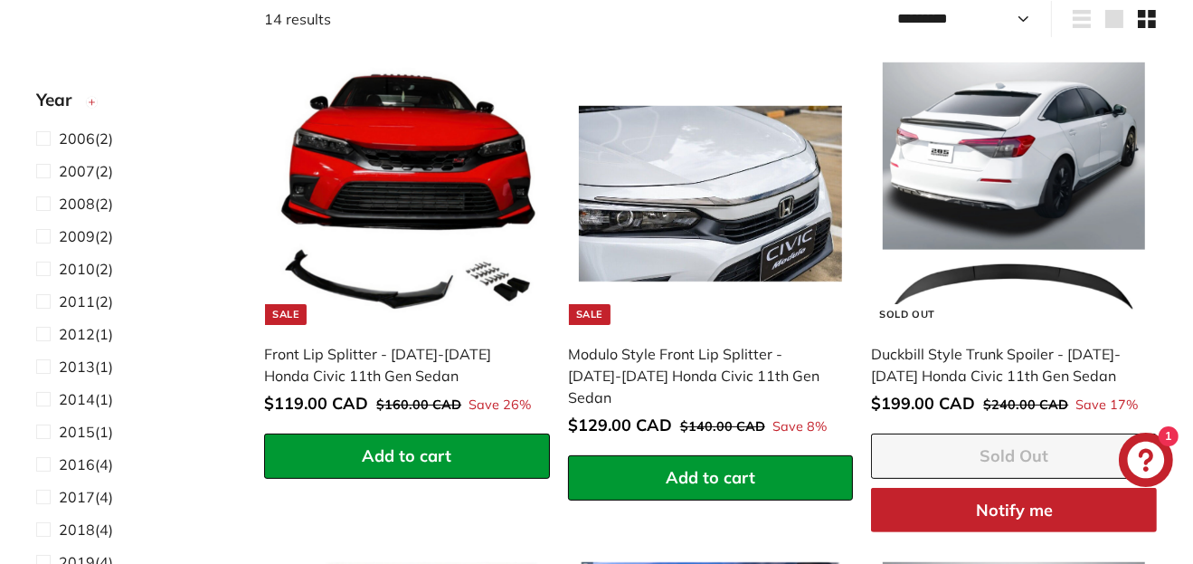
click at [76, 103] on span "Year" at bounding box center [60, 100] width 49 height 26
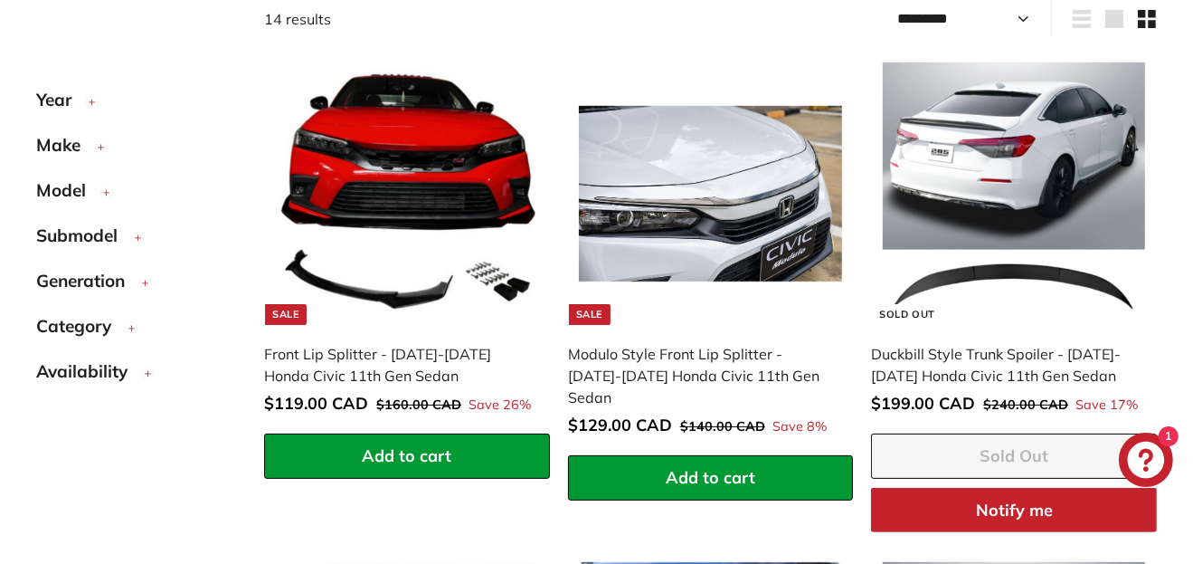
click at [95, 280] on span "Generation" at bounding box center [87, 281] width 102 height 26
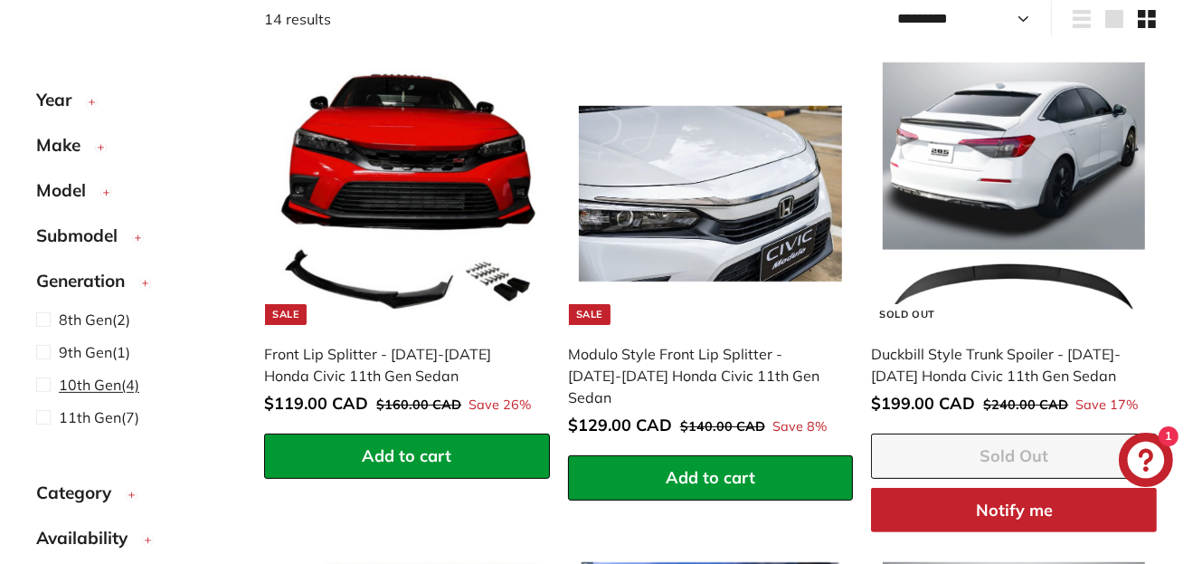
click at [69, 387] on span "10th Gen" at bounding box center [90, 384] width 62 height 18
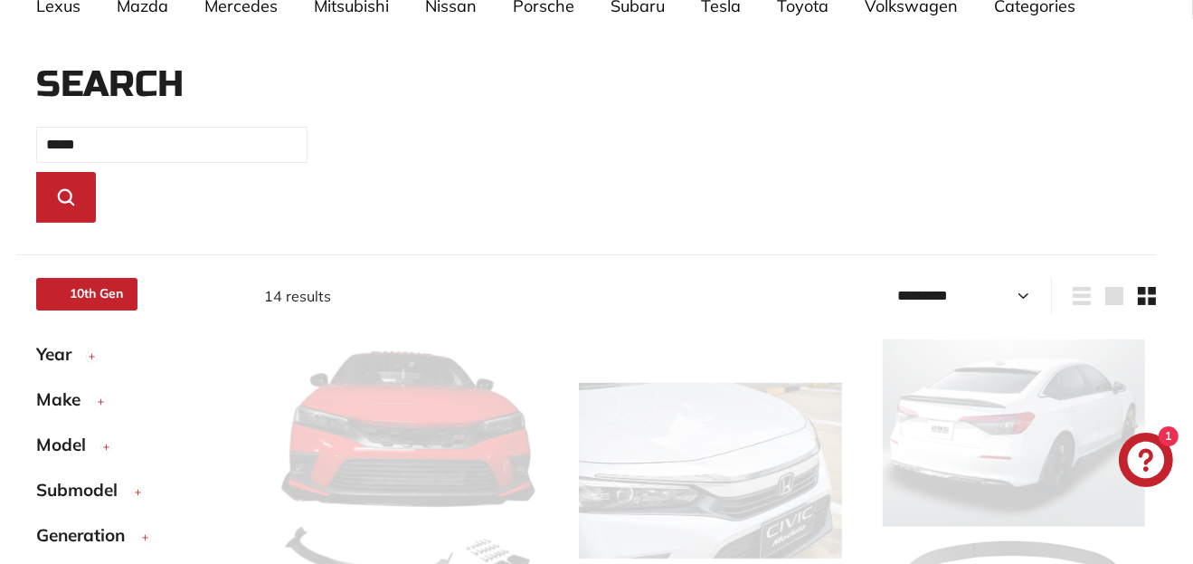
select select "*********"
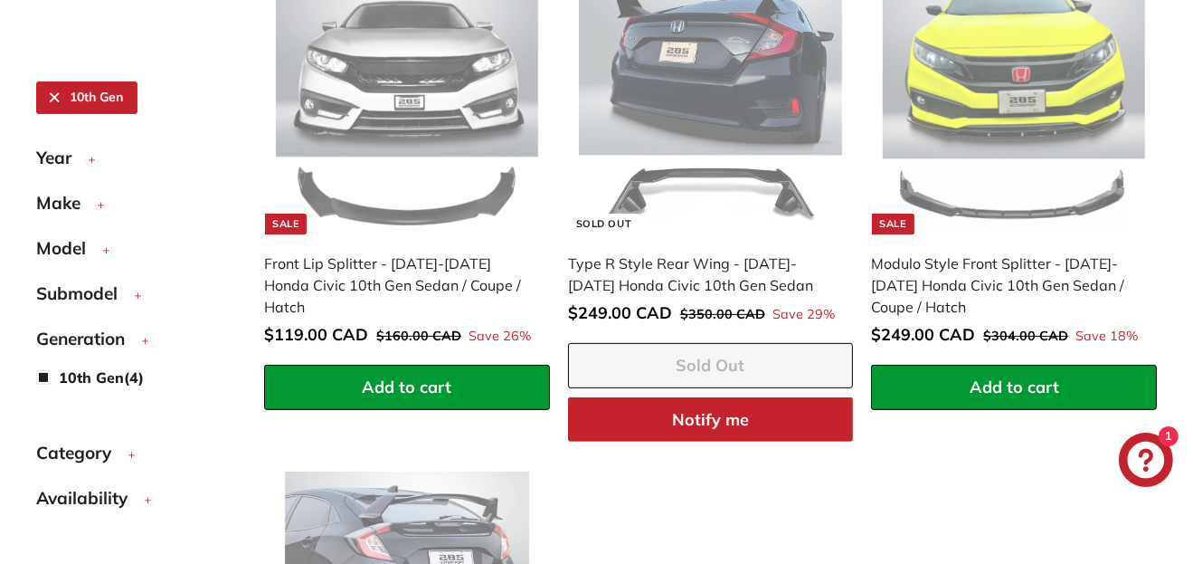
scroll to position [574, 0]
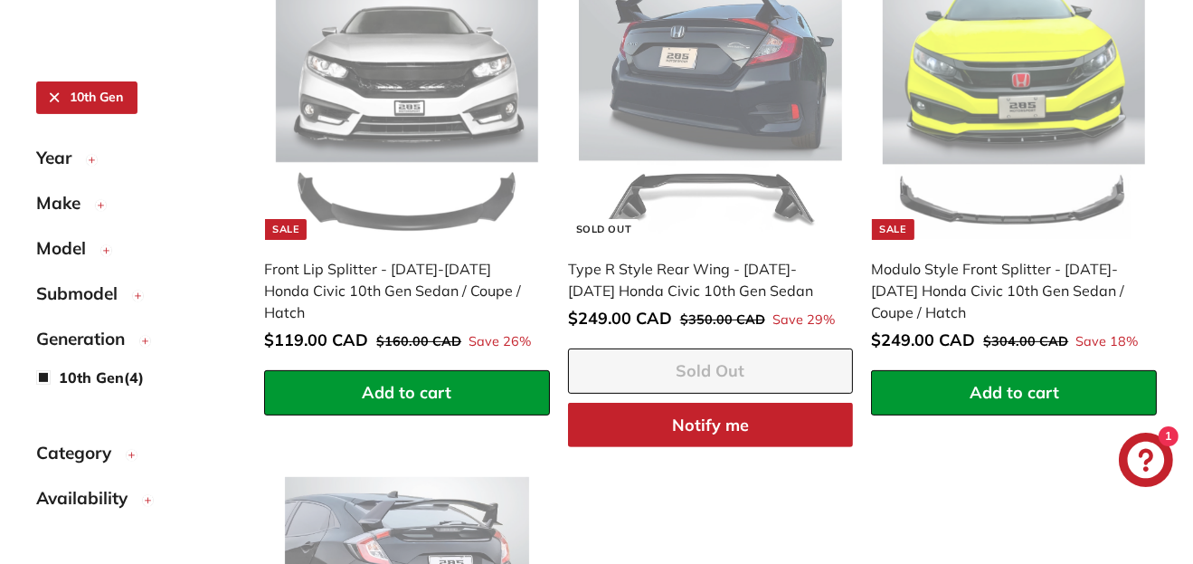
click at [671, 153] on img at bounding box center [710, 108] width 262 height 262
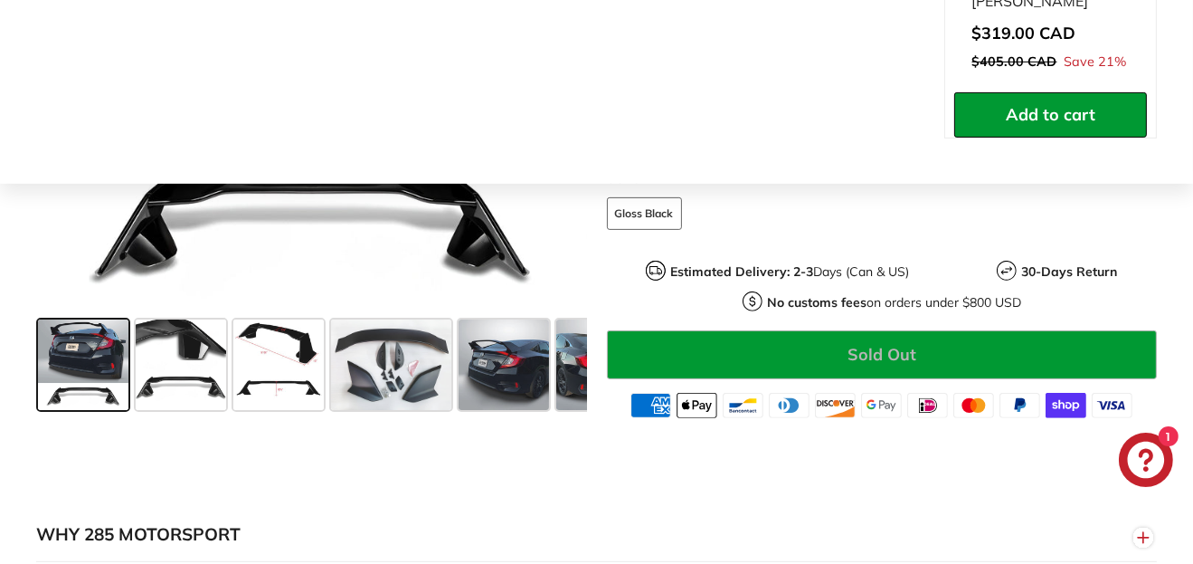
scroll to position [813, 0]
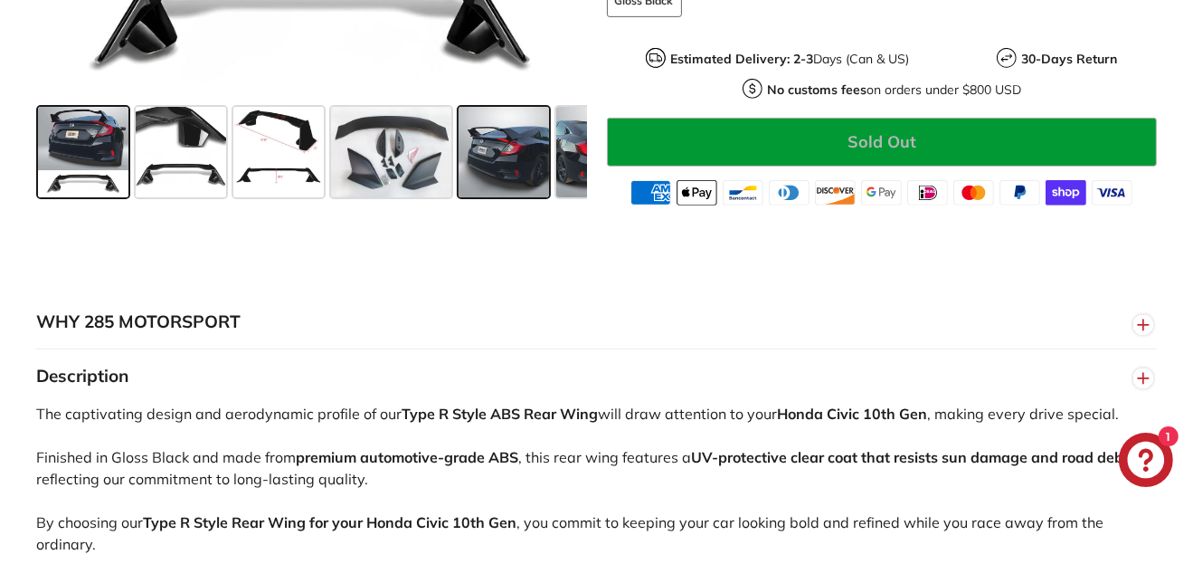
click at [519, 158] on span at bounding box center [504, 152] width 90 height 90
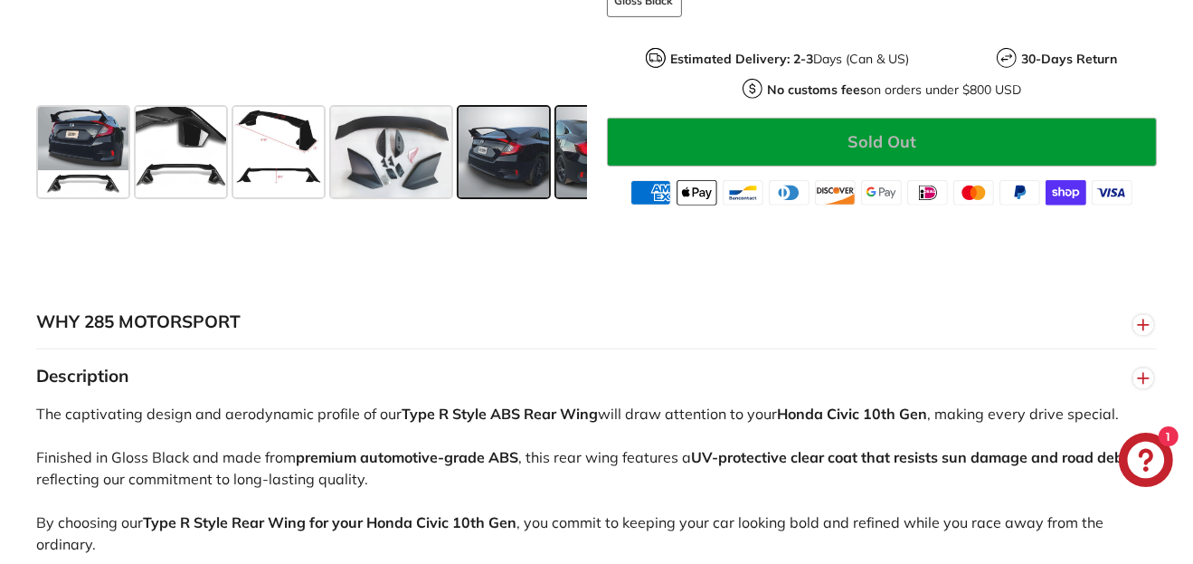
click at [565, 158] on span at bounding box center [601, 152] width 90 height 90
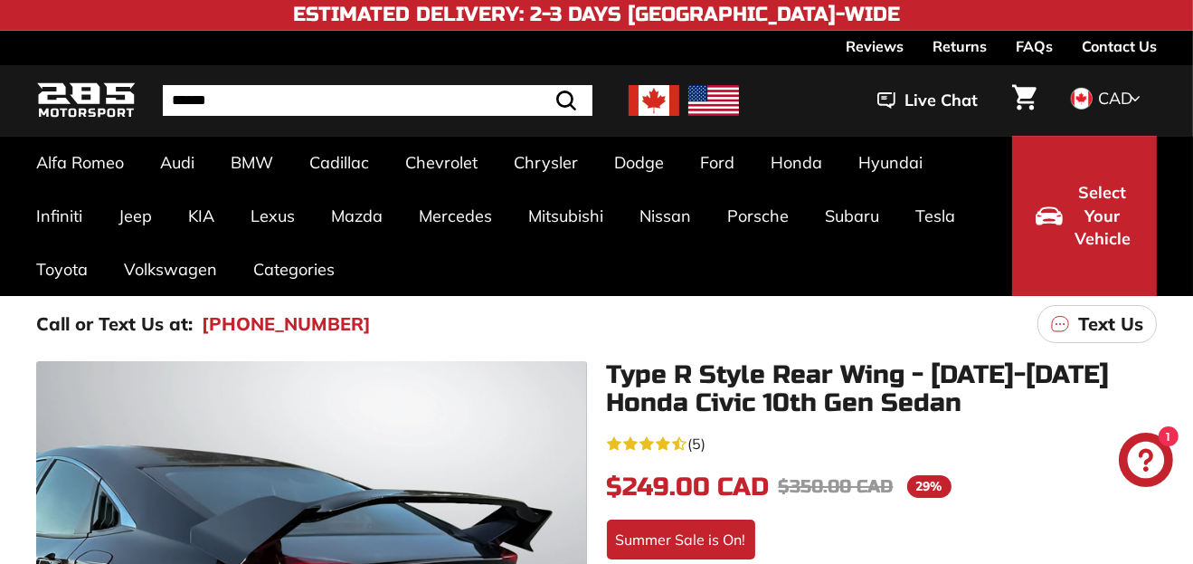
scroll to position [0, 0]
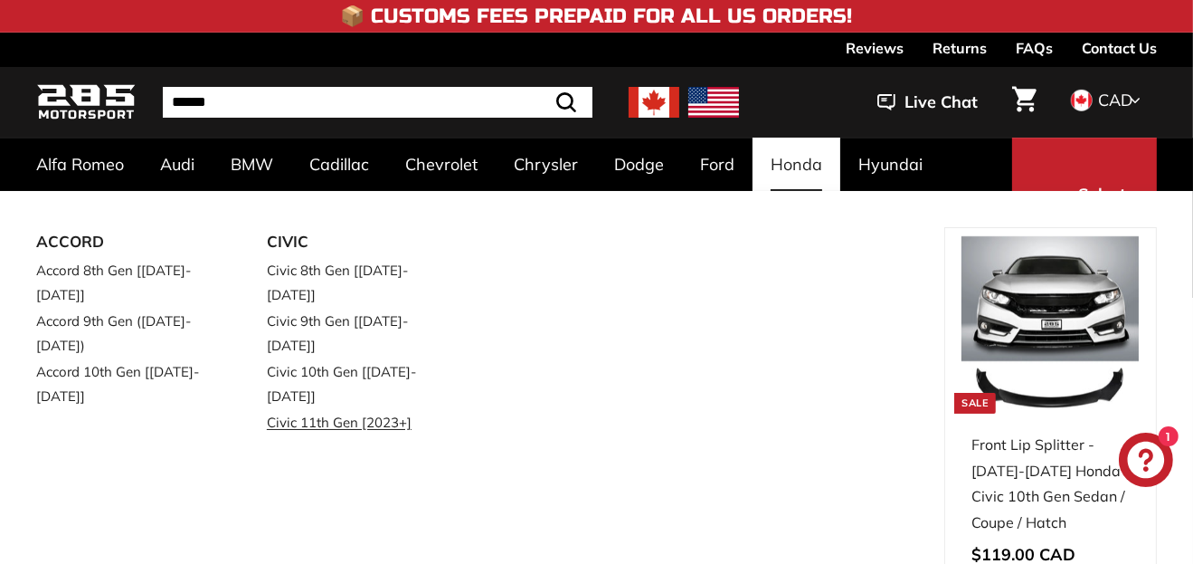
click at [298, 409] on link "Civic 11th Gen [2023+]" at bounding box center [357, 422] width 180 height 26
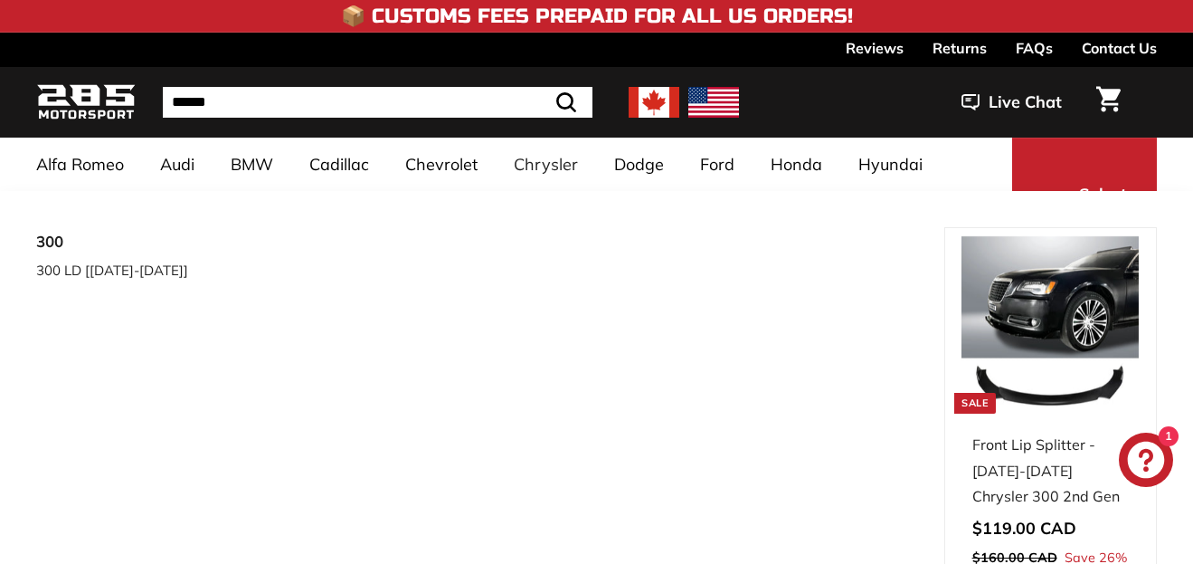
select select "**********"
